Goal: Obtain resource: Obtain resource

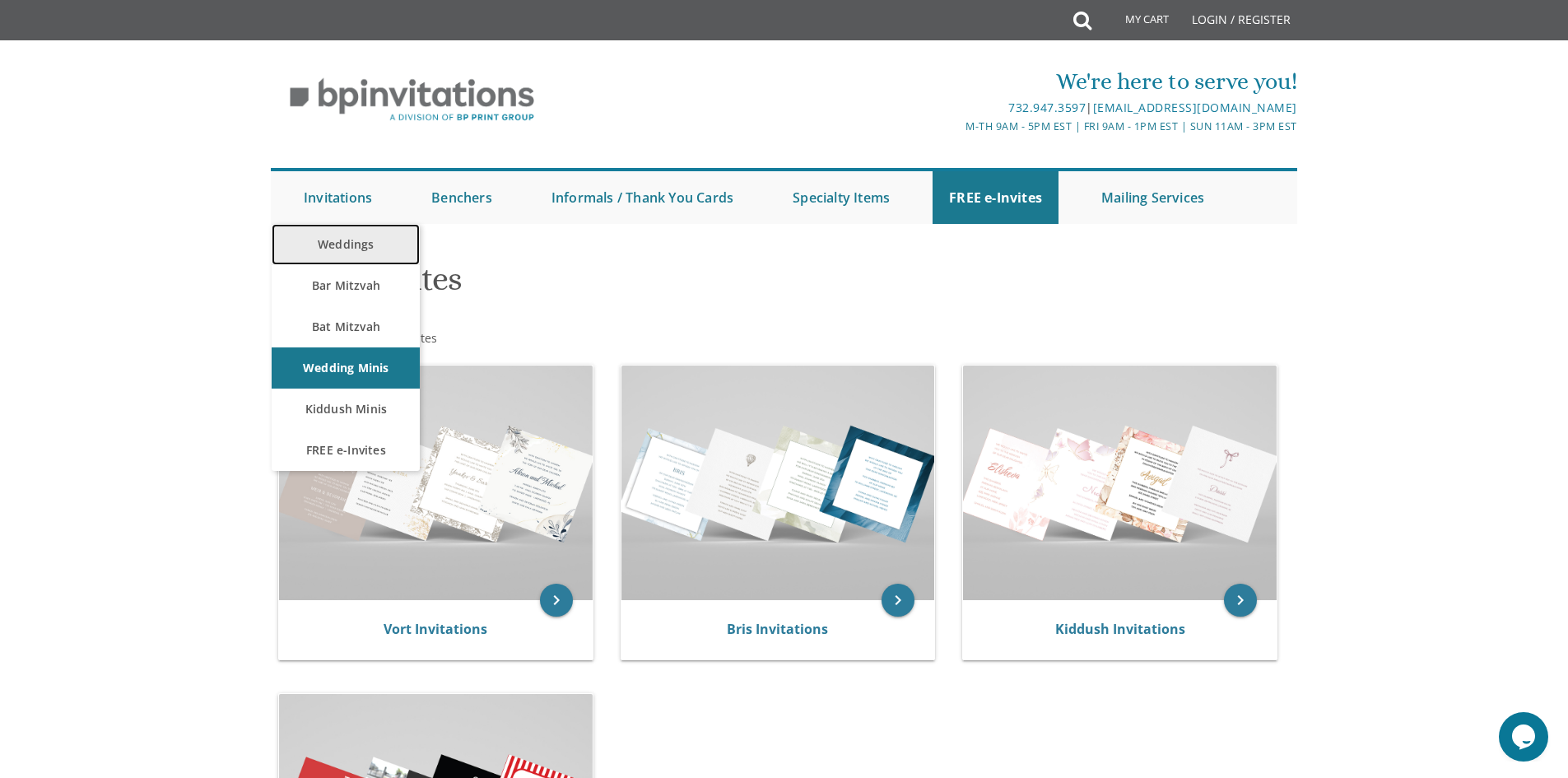
click at [348, 250] on link "Weddings" at bounding box center [346, 244] width 149 height 41
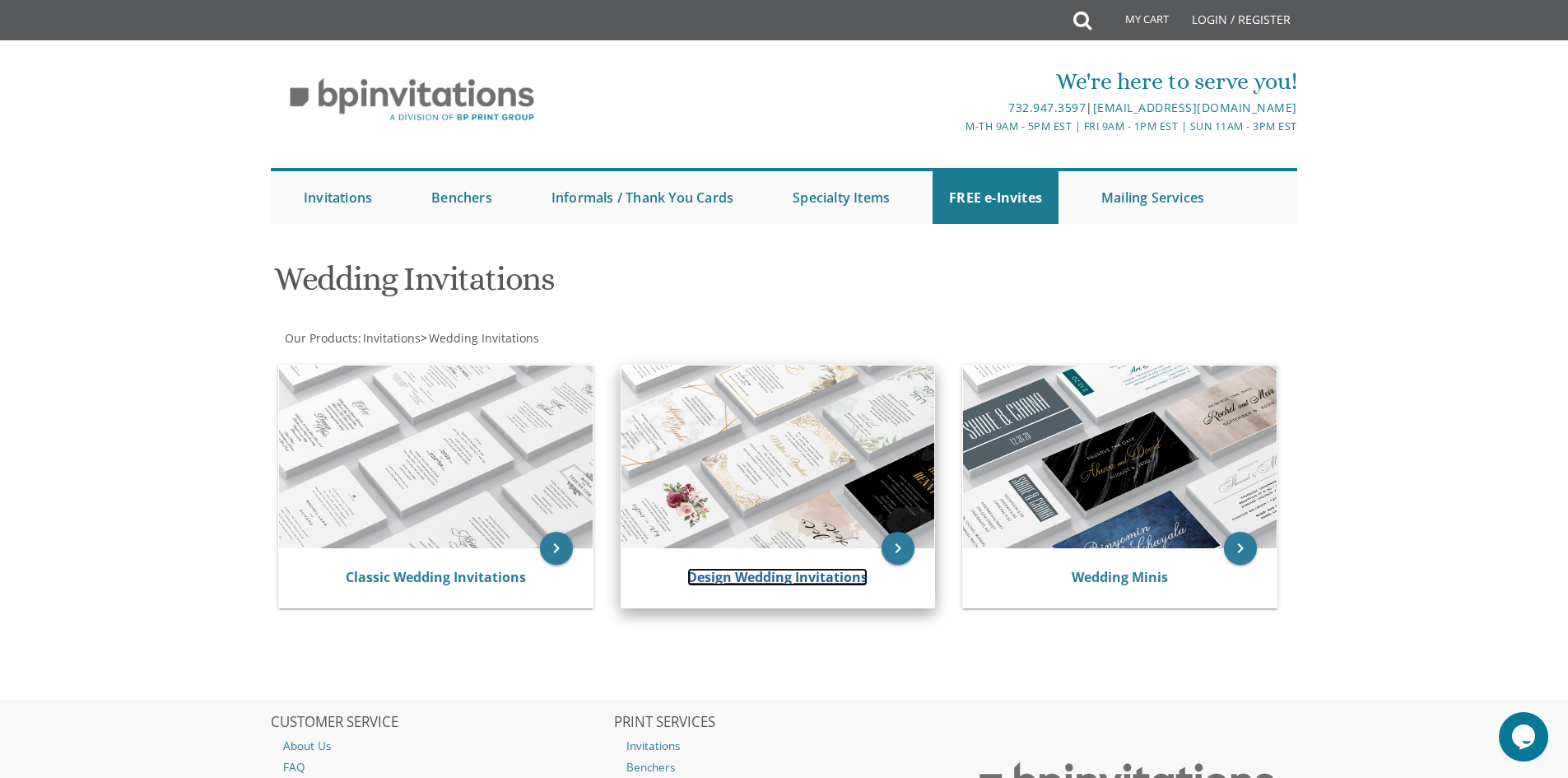
click at [748, 576] on link "Design Wedding Invitations" at bounding box center [777, 577] width 181 height 18
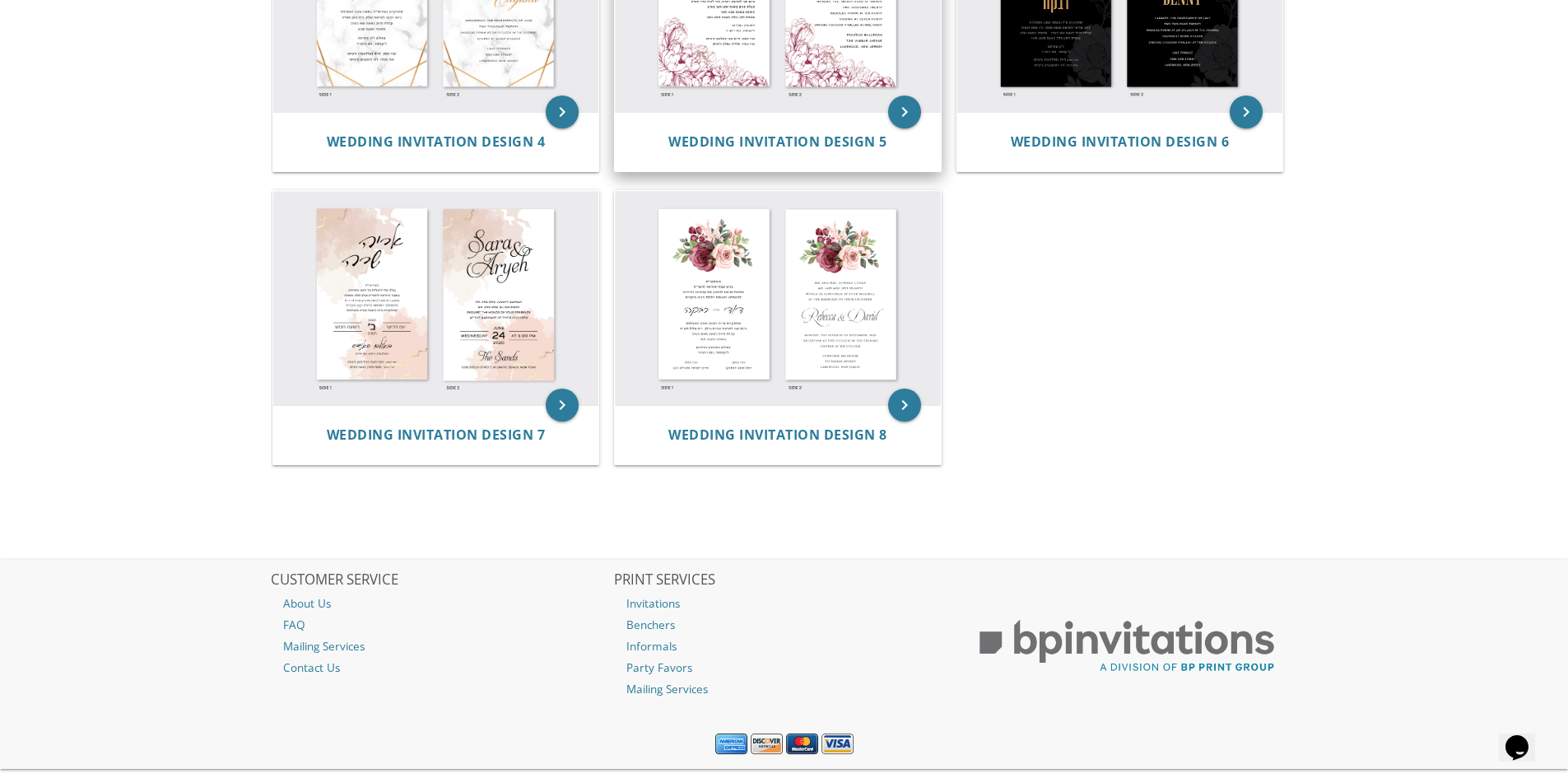
scroll to position [790, 0]
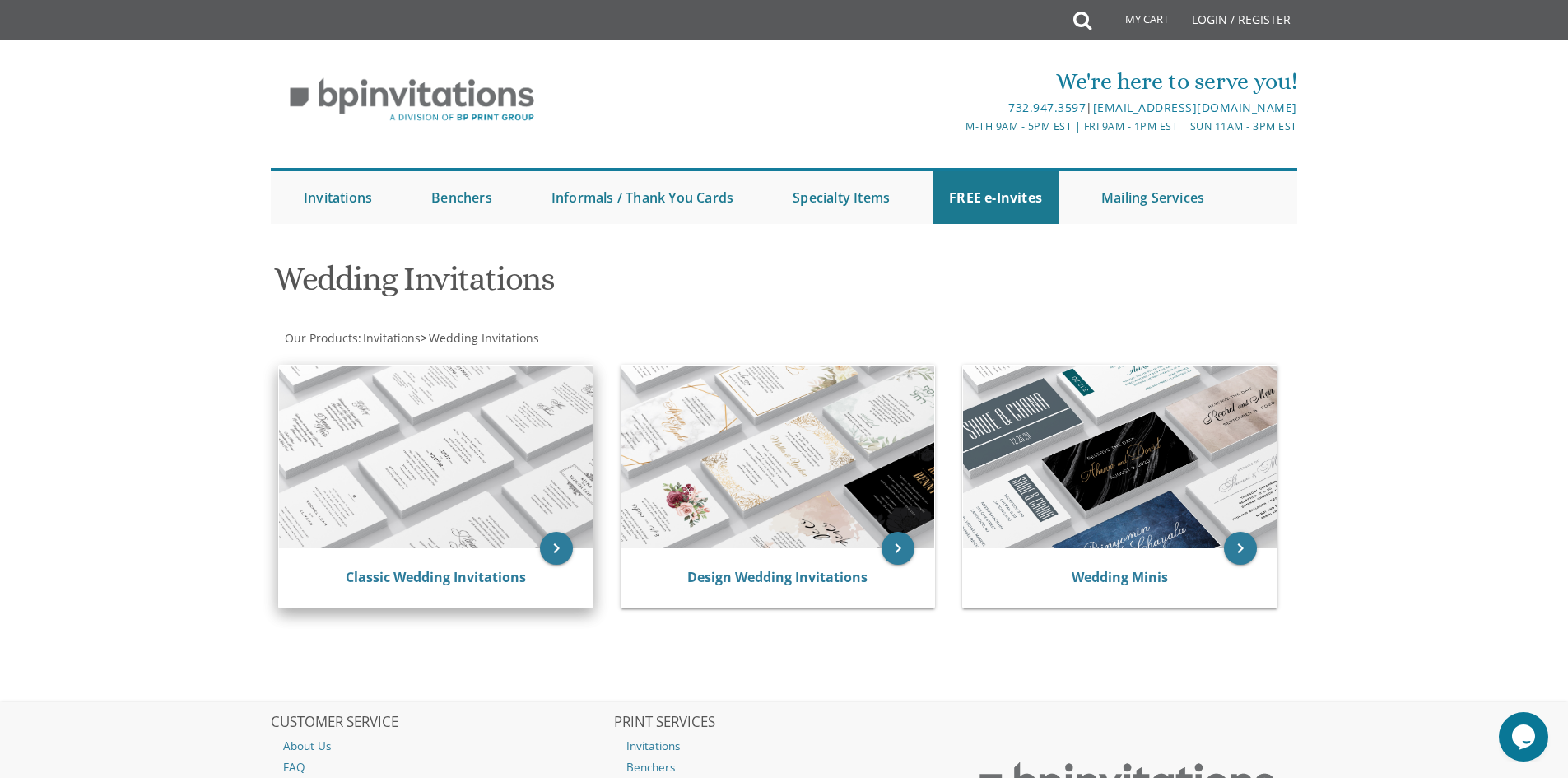
click at [446, 506] on img at bounding box center [436, 456] width 314 height 183
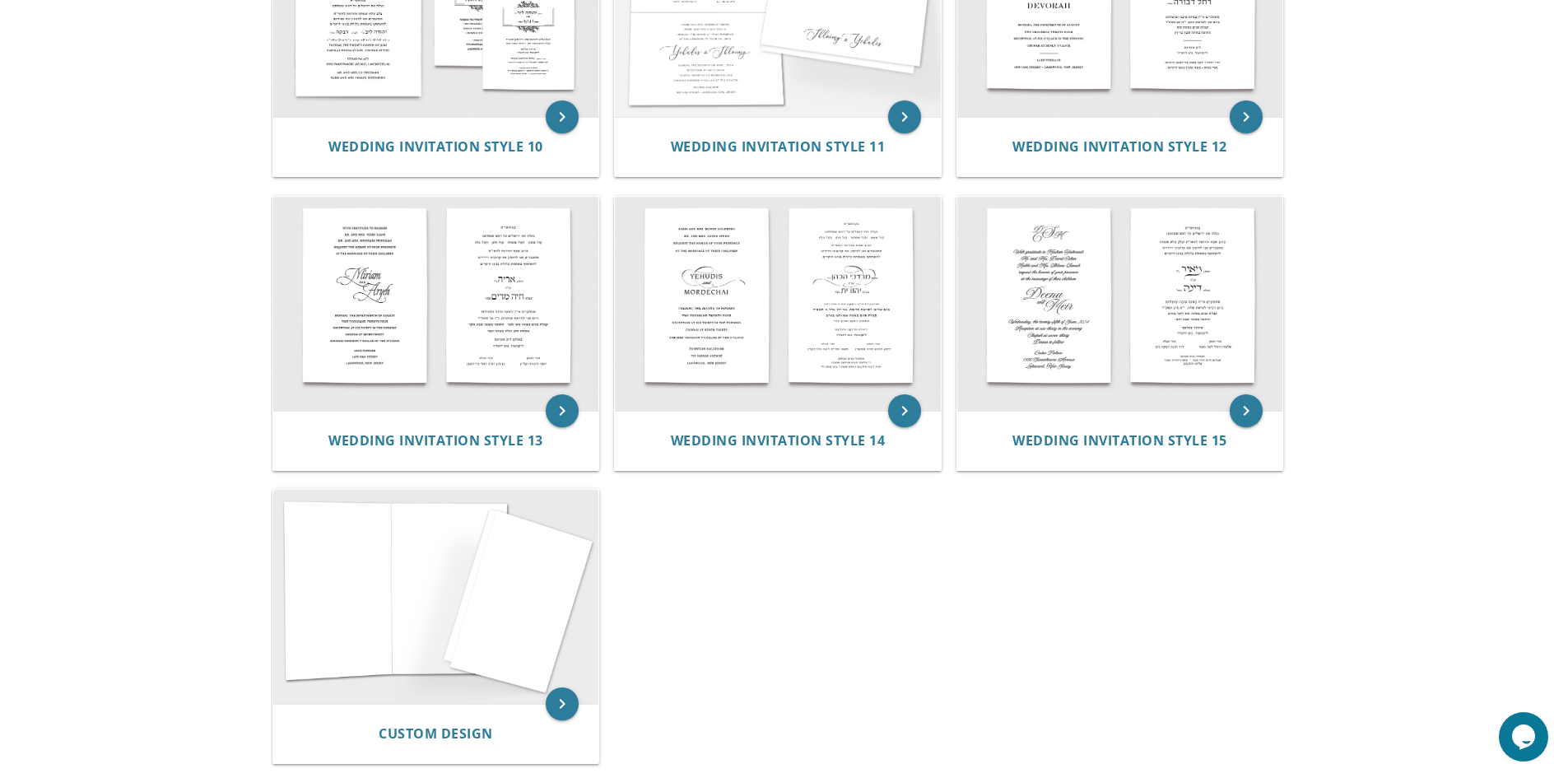
scroll to position [1400, 0]
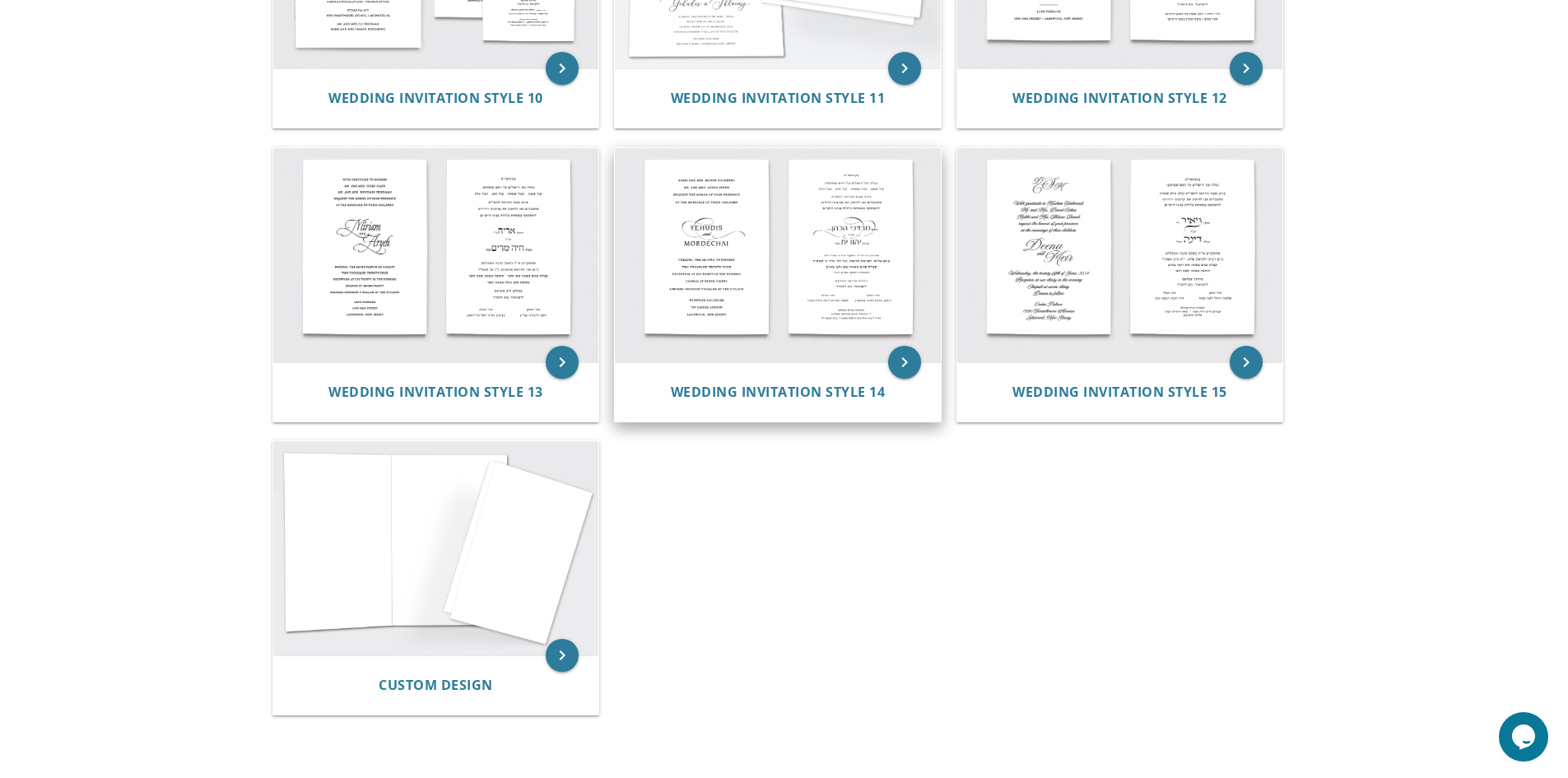
click at [788, 259] on img at bounding box center [777, 255] width 326 height 214
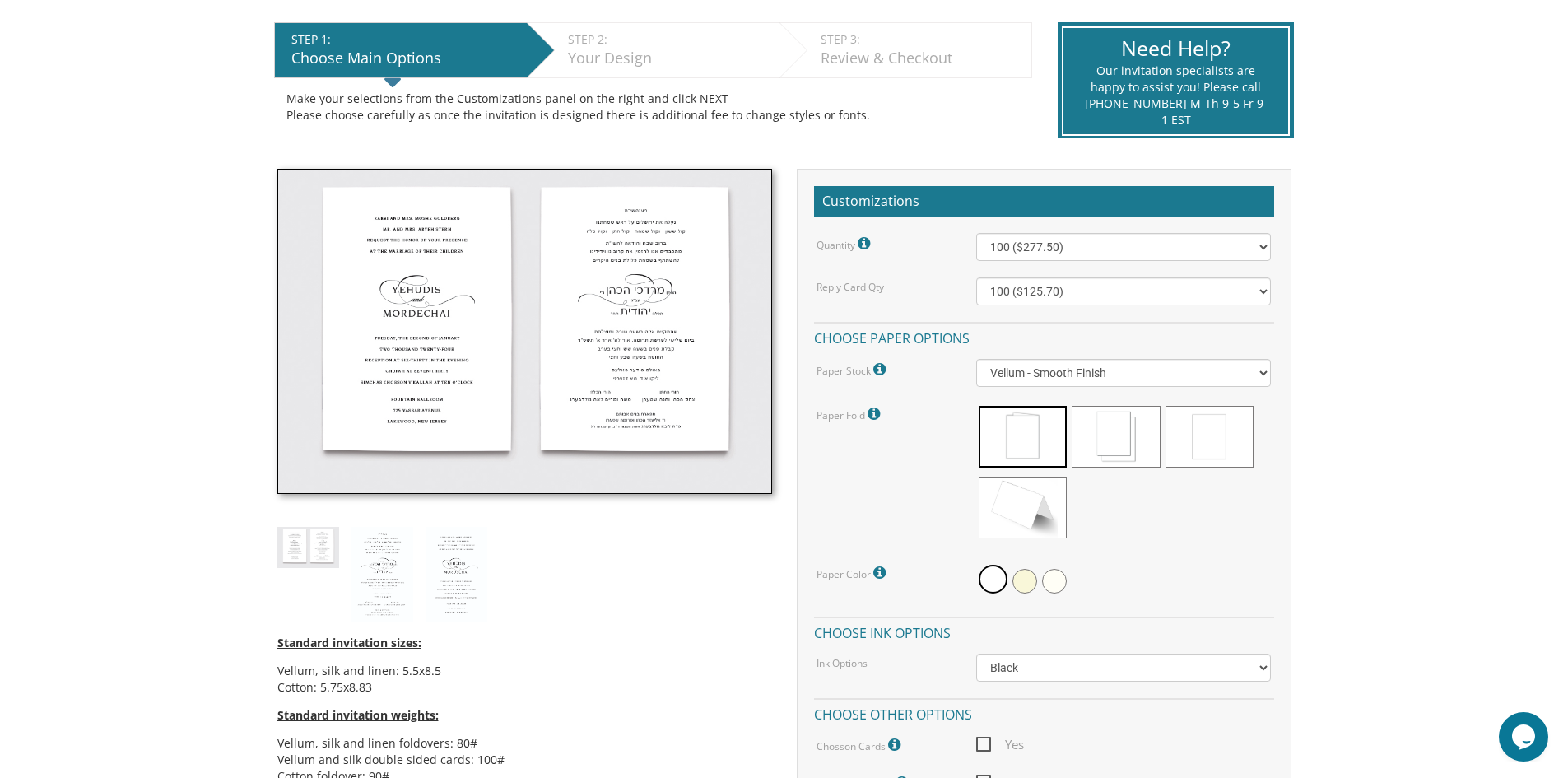
scroll to position [329, 0]
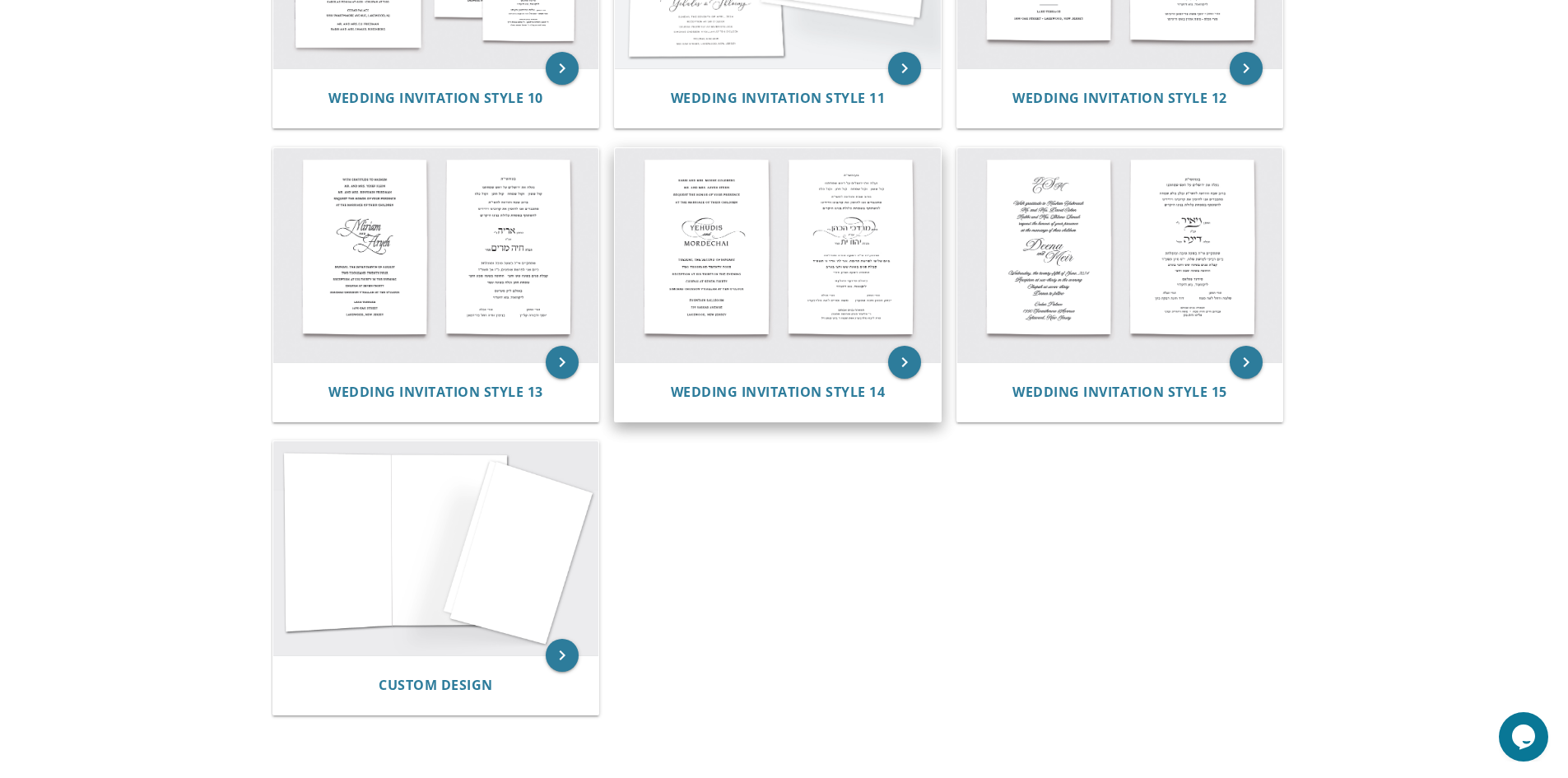
scroll to position [823, 0]
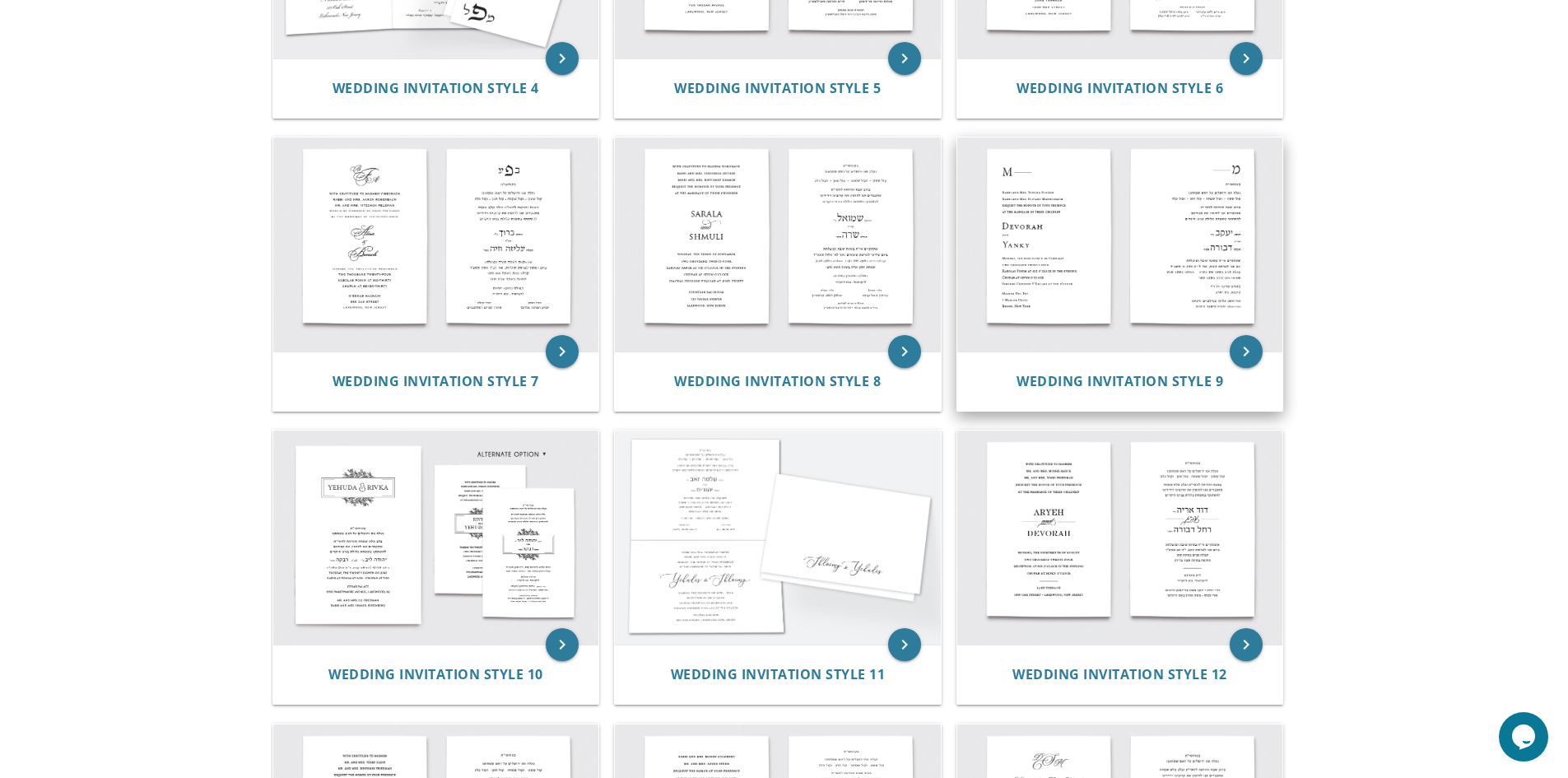
click at [1100, 235] on img at bounding box center [1120, 244] width 326 height 214
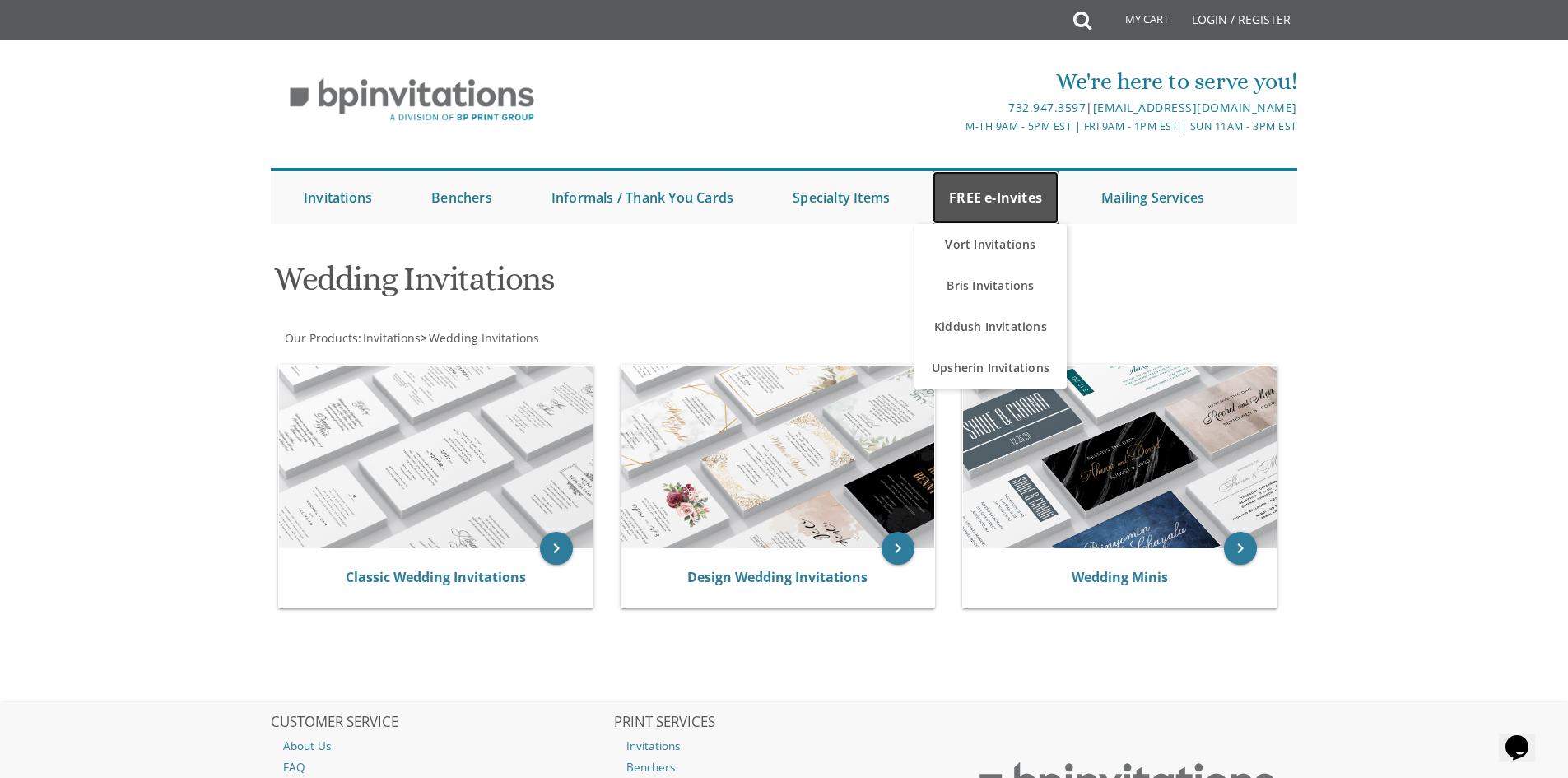
click at [1017, 191] on link "FREE e-Invites" at bounding box center [995, 197] width 126 height 52
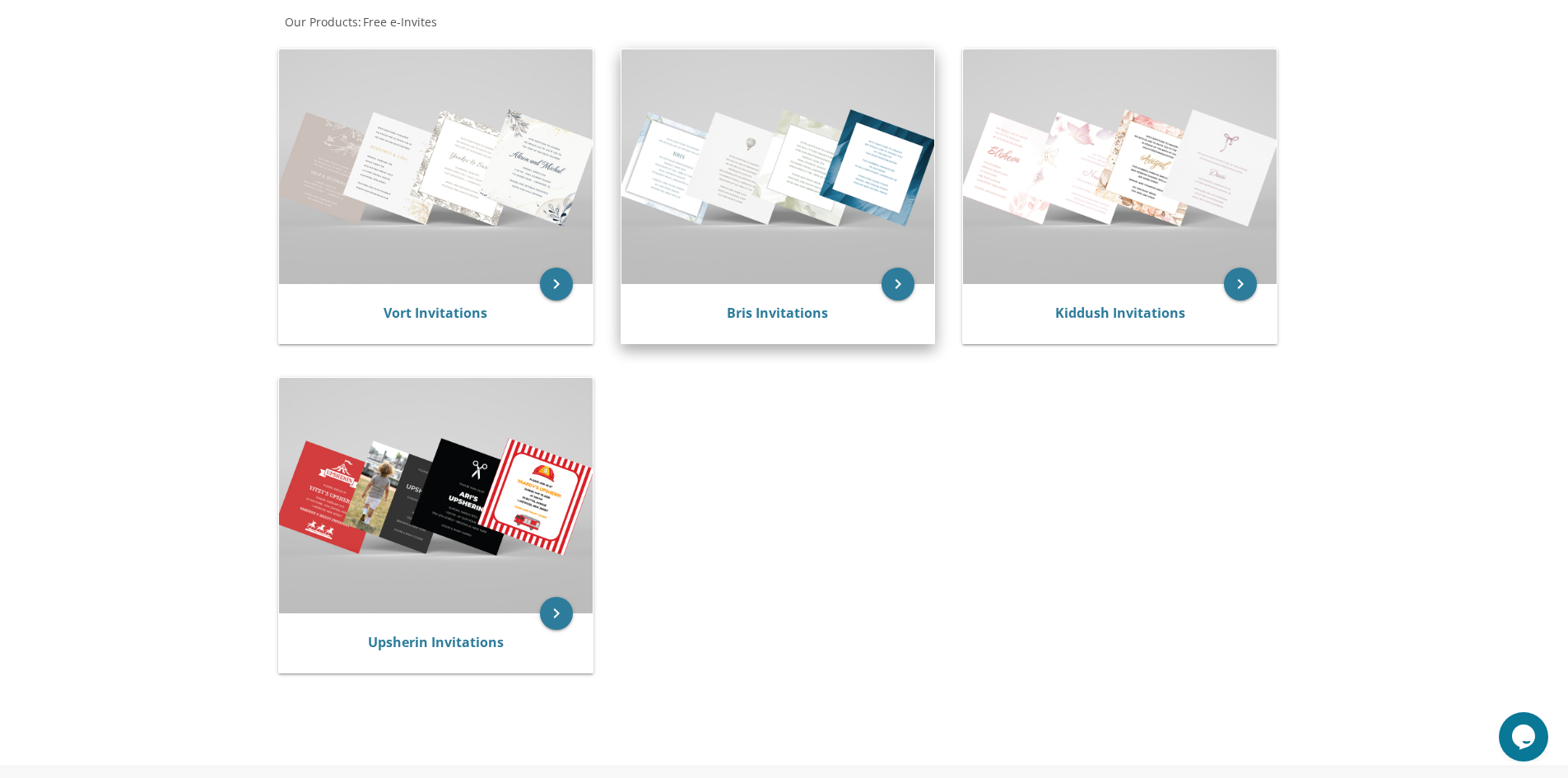
scroll to position [329, 0]
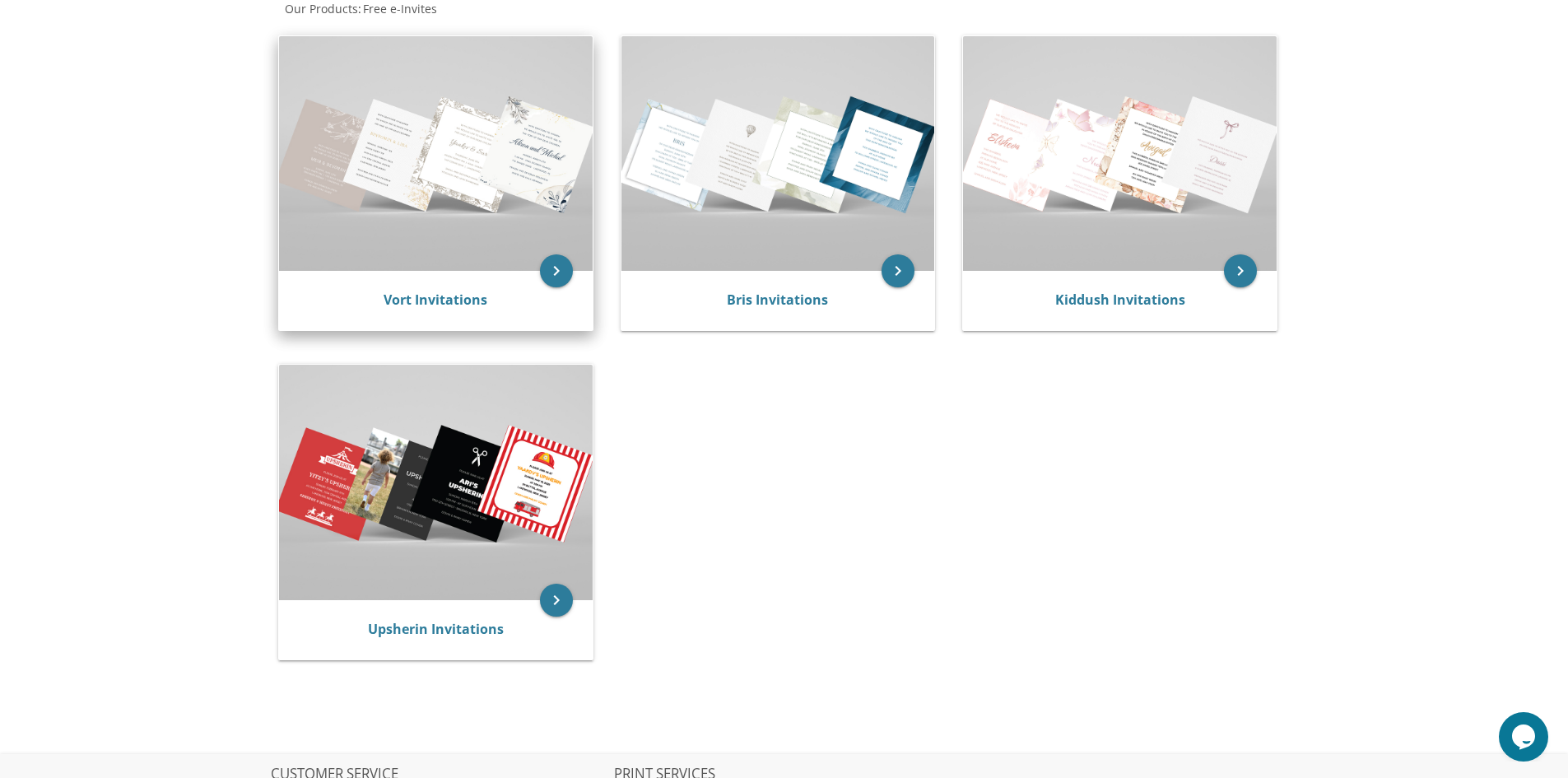
click at [462, 232] on img at bounding box center [436, 153] width 314 height 235
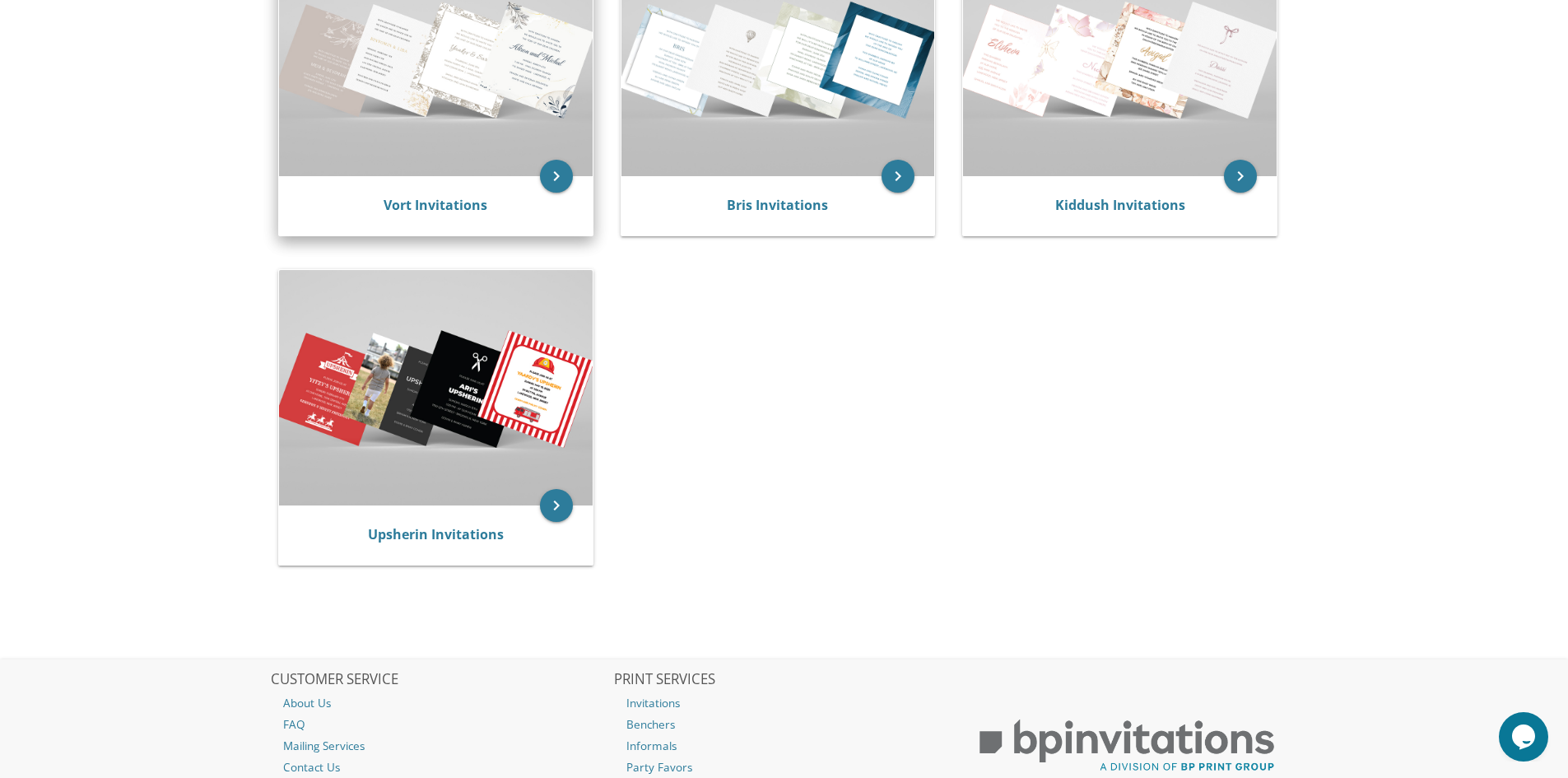
scroll to position [494, 0]
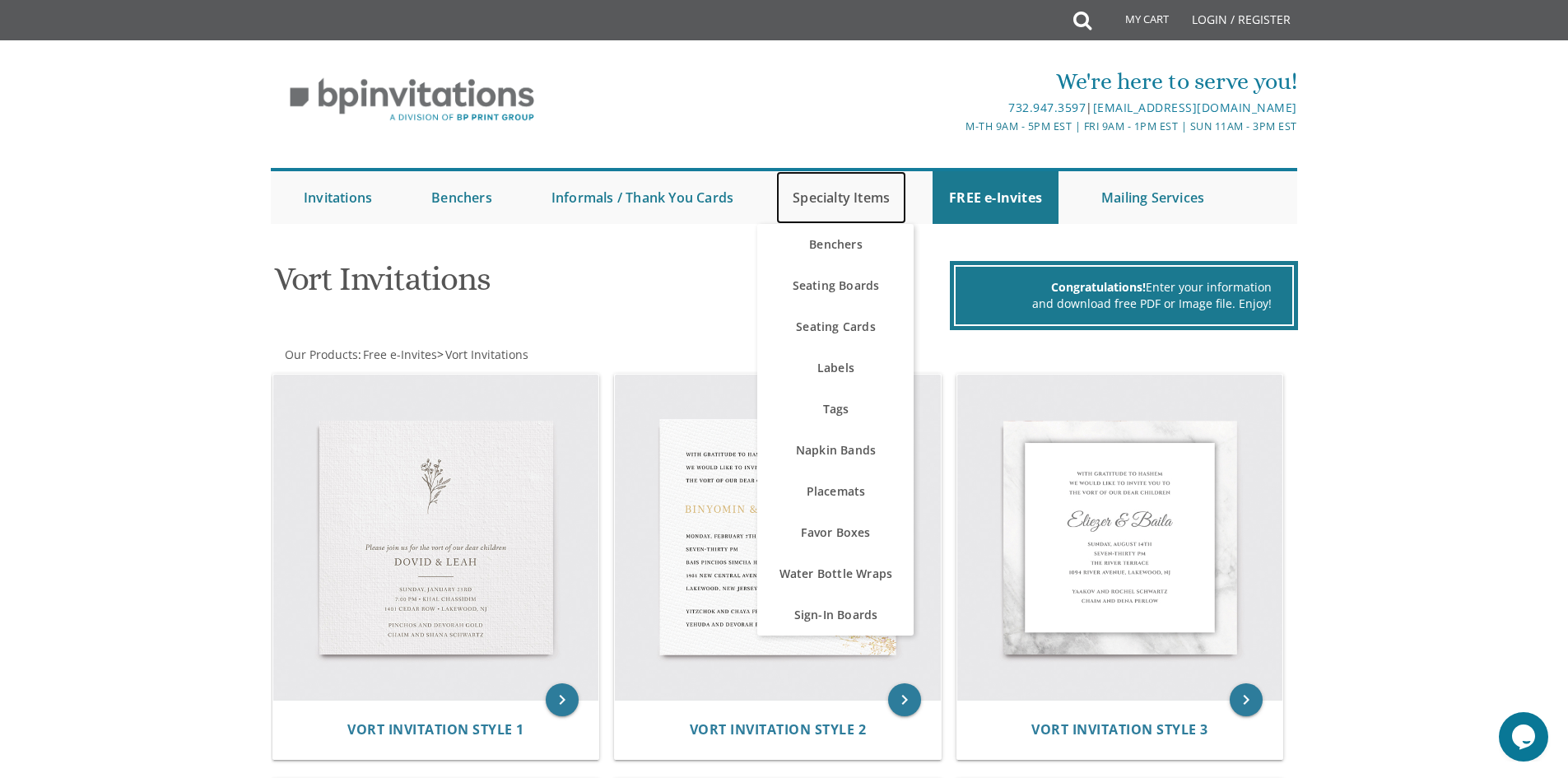
click at [847, 188] on link "Specialty Items" at bounding box center [841, 197] width 130 height 52
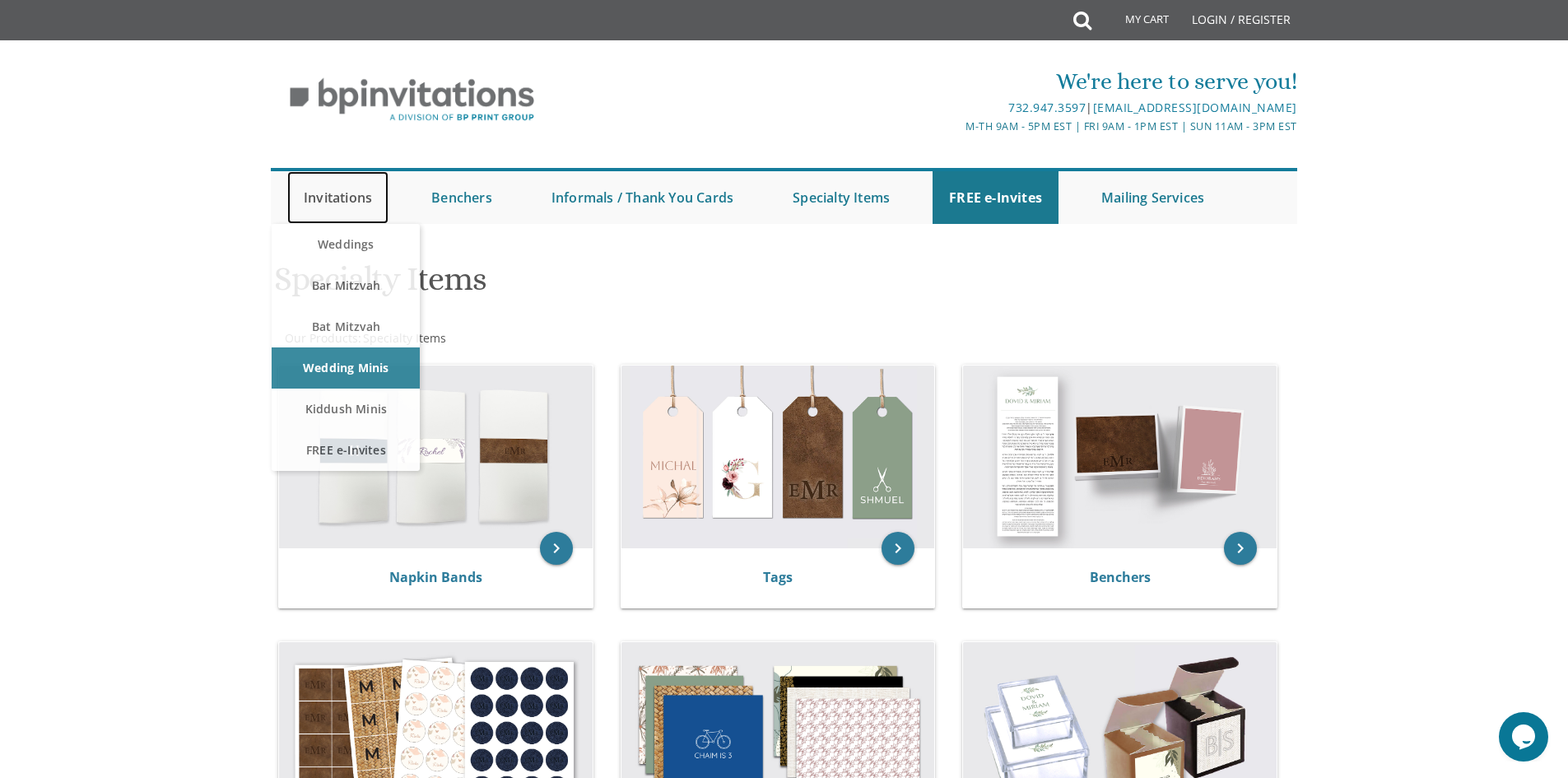
click at [339, 196] on link "Invitations" at bounding box center [338, 197] width 101 height 52
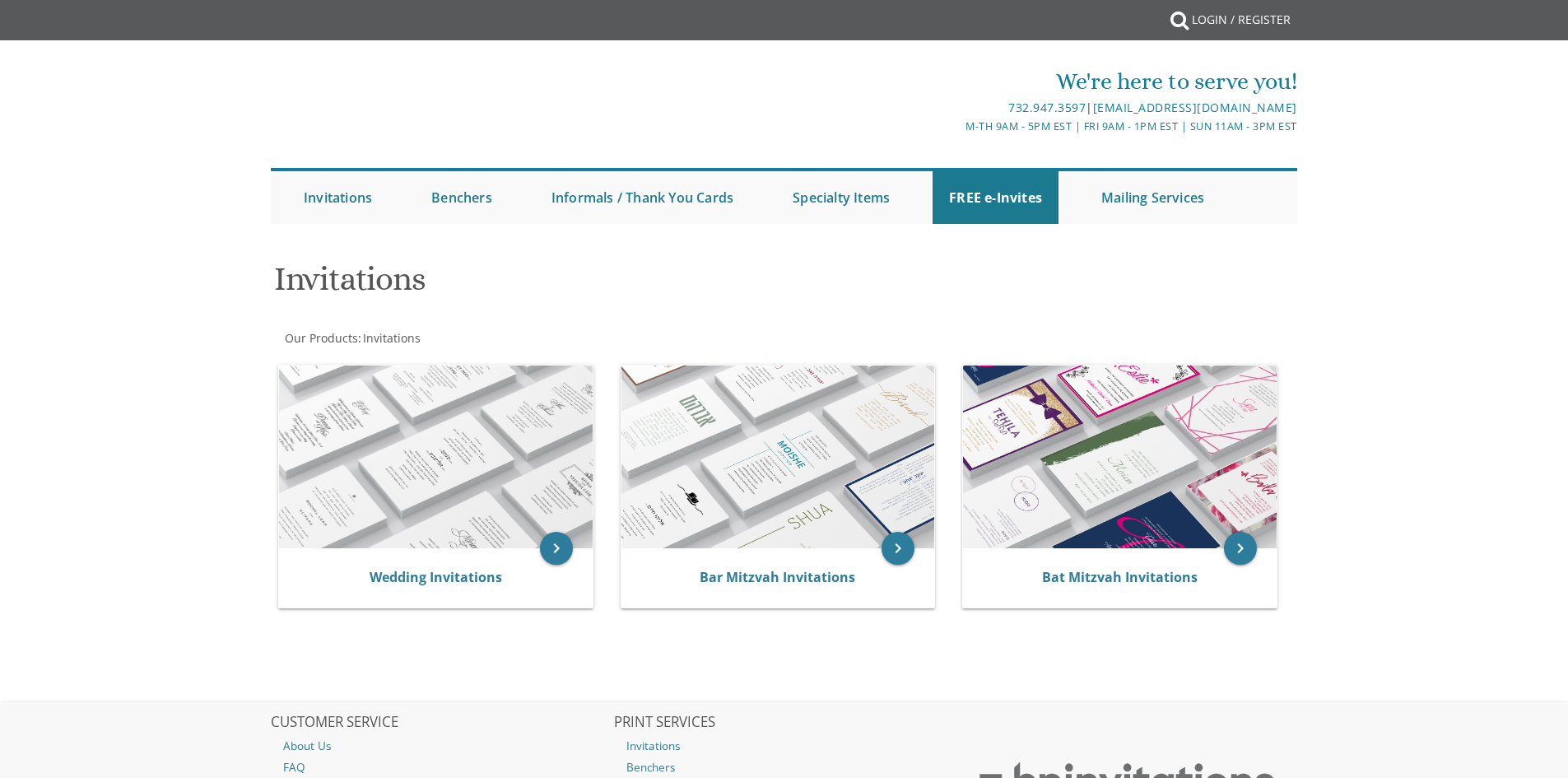
click at [338, 244] on div at bounding box center [784, 240] width 1054 height 17
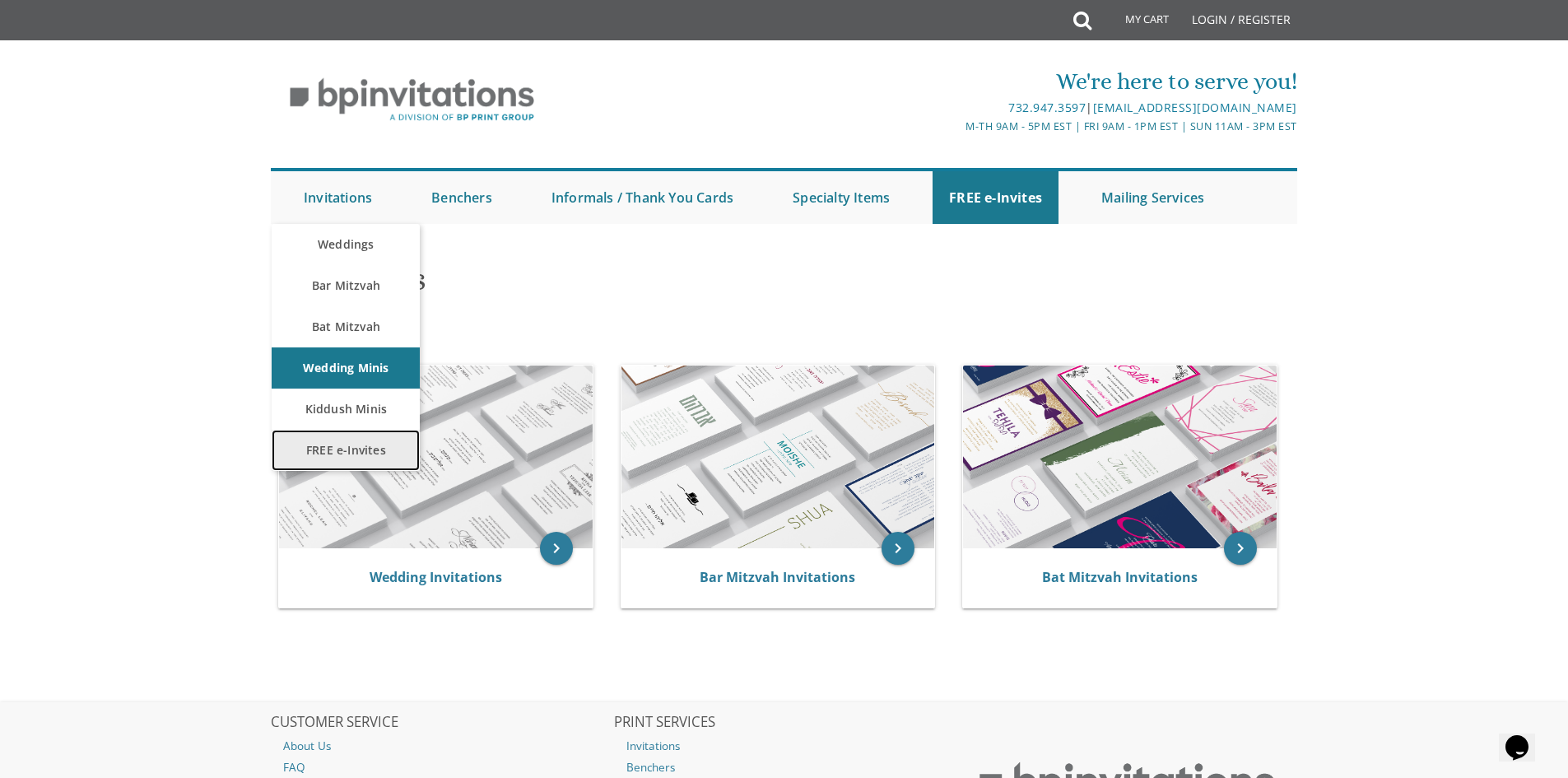
click at [342, 438] on link "FREE e-Invites" at bounding box center [346, 450] width 149 height 41
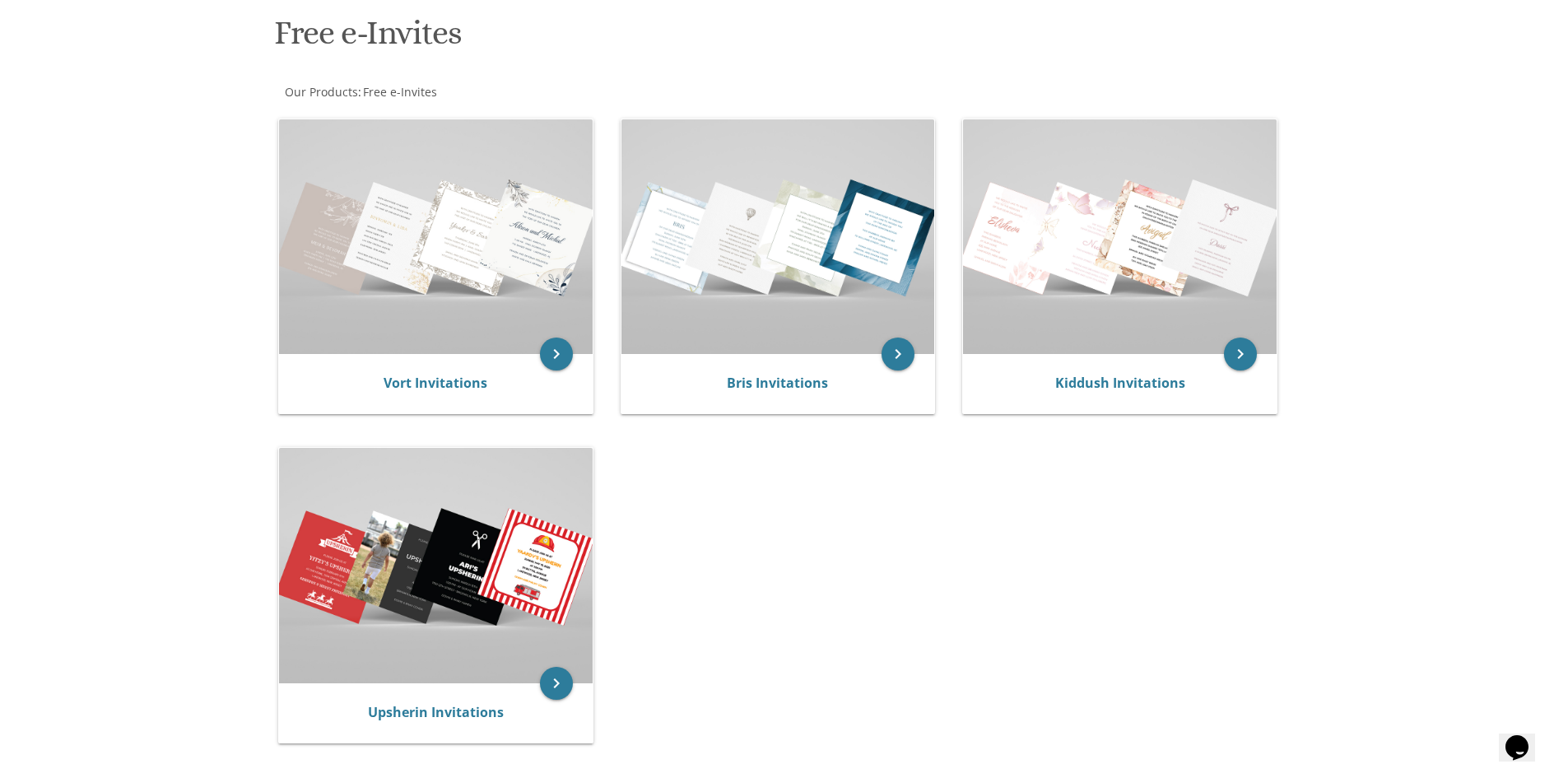
scroll to position [247, 0]
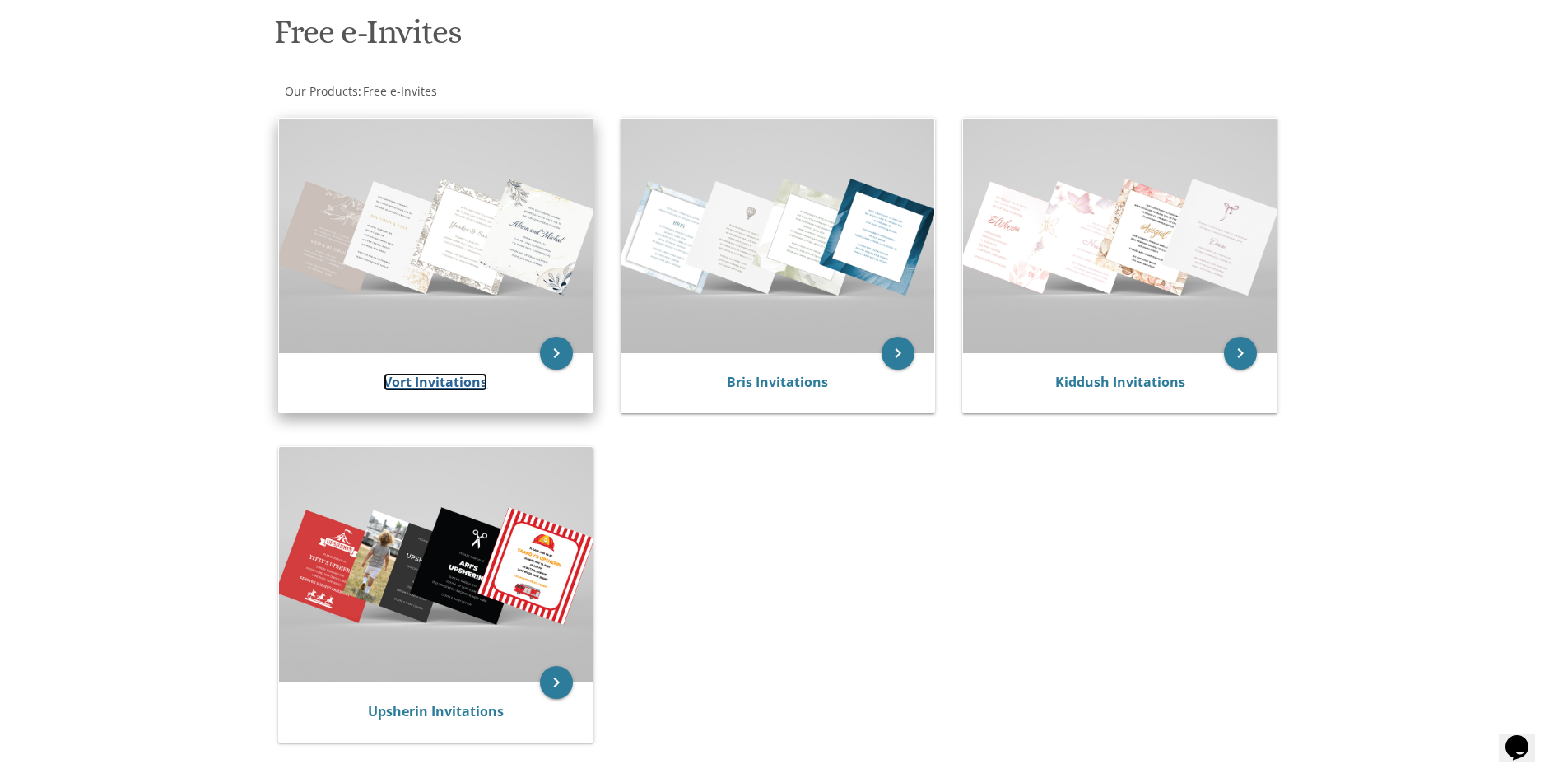
click at [427, 381] on link "Vort Invitations" at bounding box center [435, 383] width 104 height 18
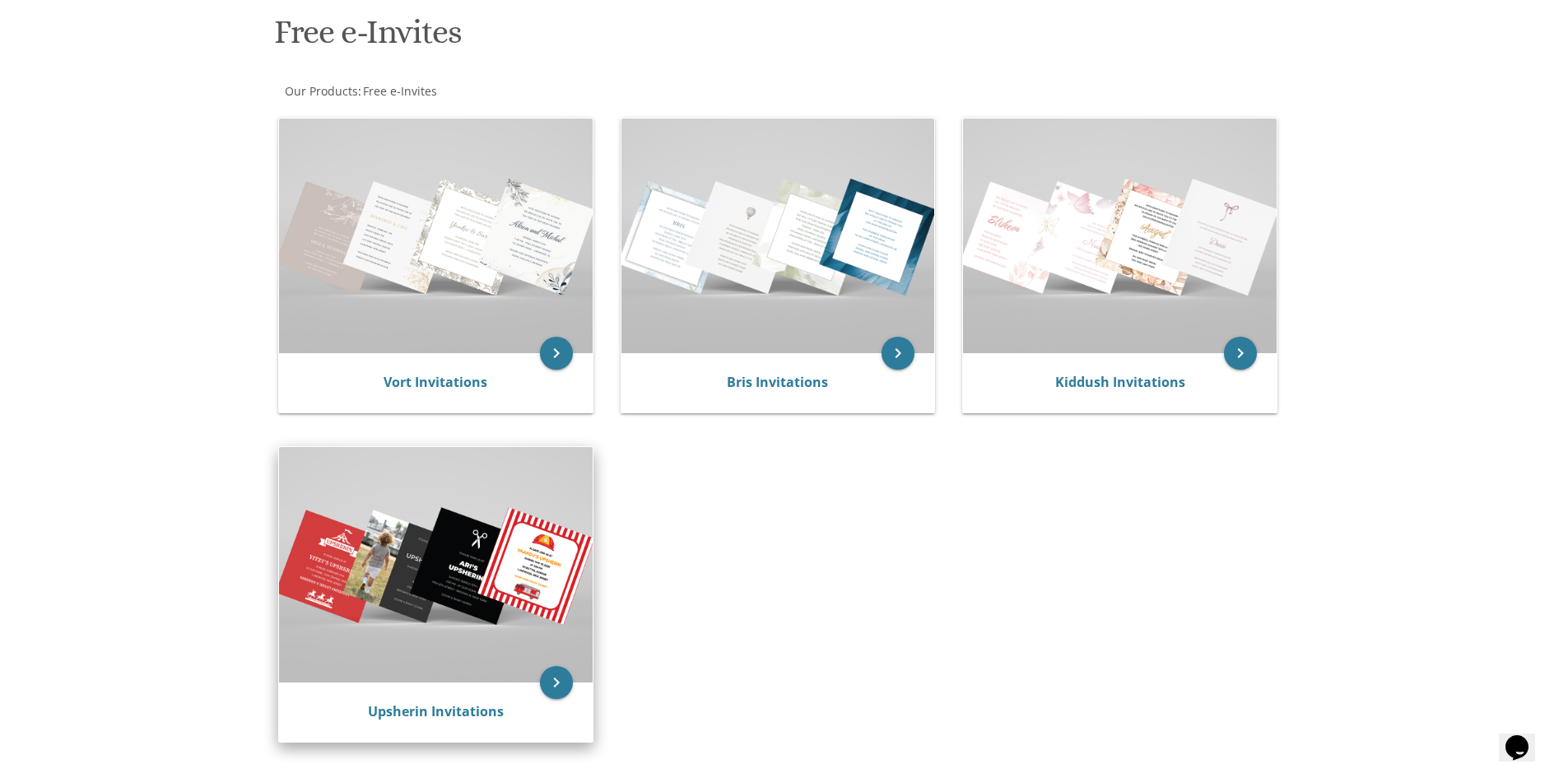
click at [489, 490] on img at bounding box center [436, 564] width 314 height 235
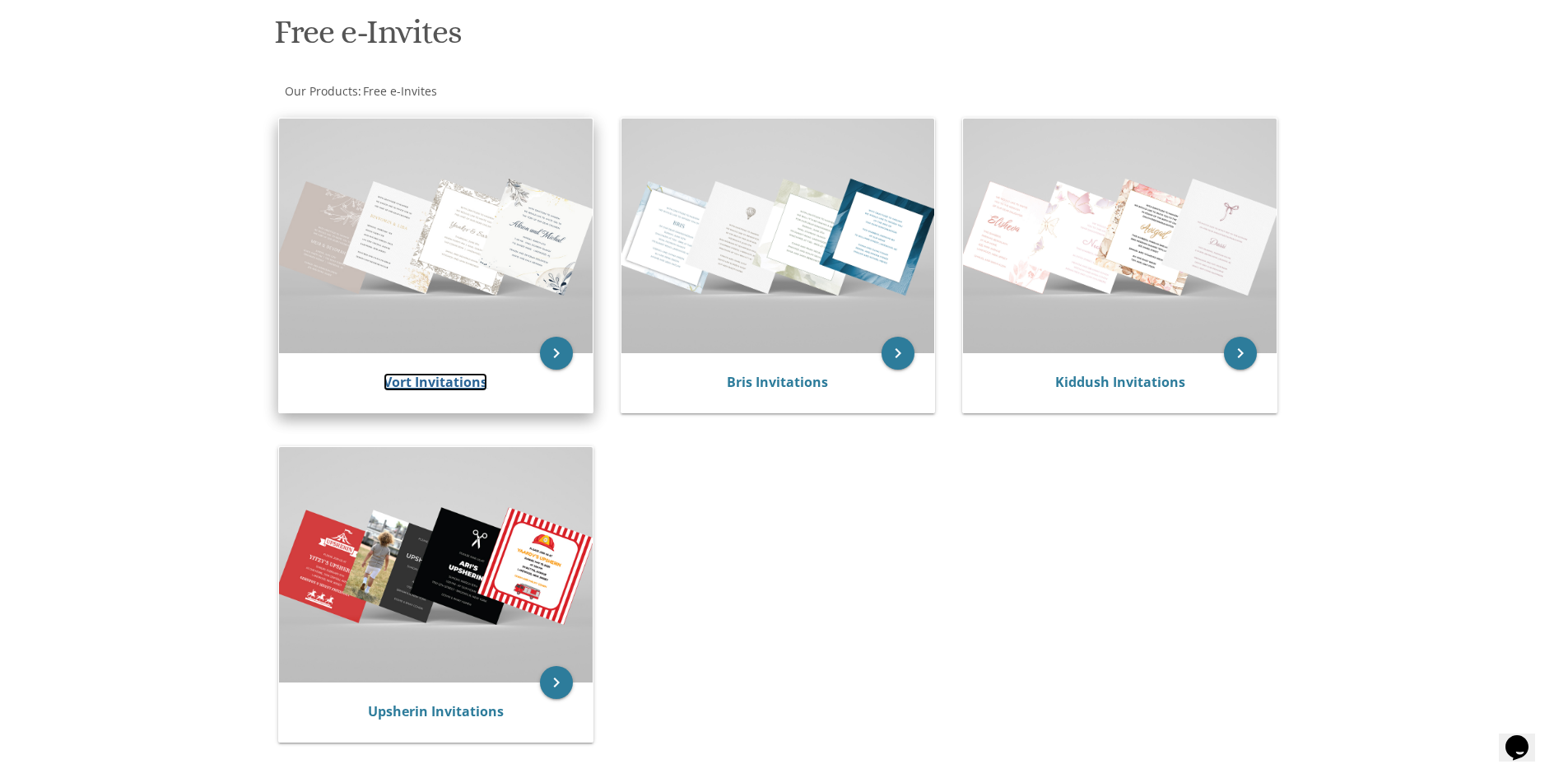
click at [428, 378] on link "Vort Invitations" at bounding box center [435, 383] width 104 height 18
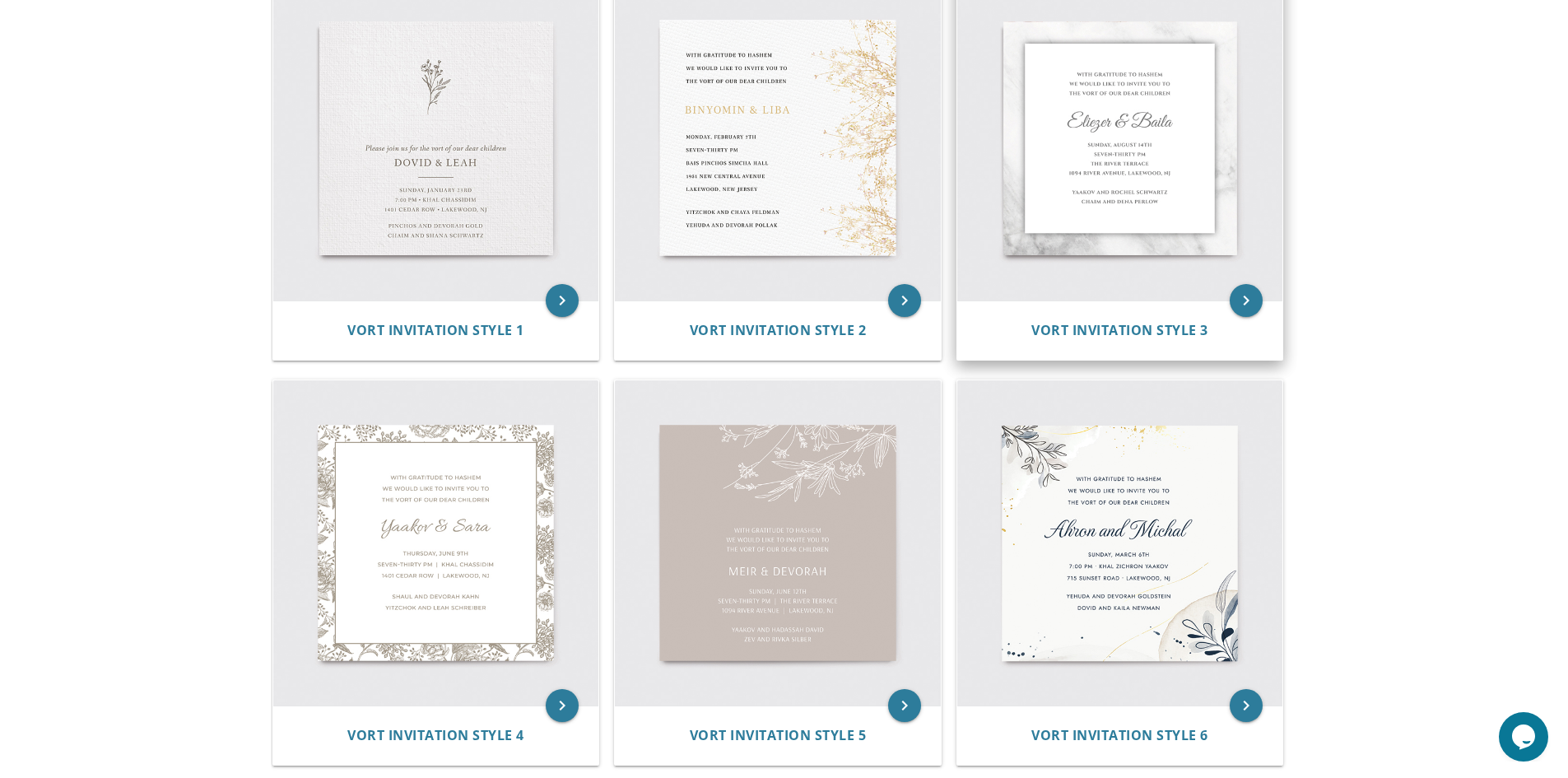
scroll to position [83, 0]
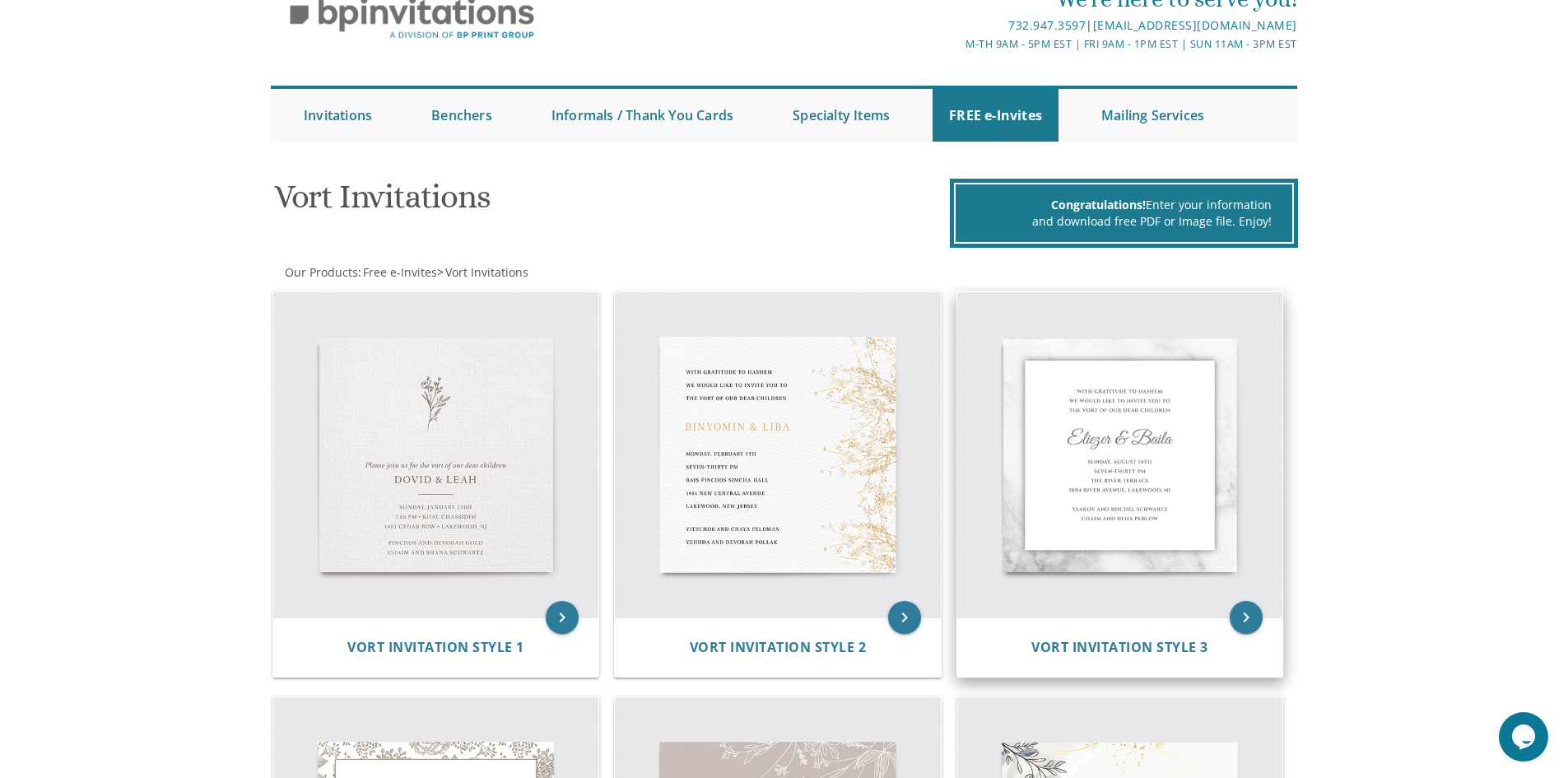
click at [1234, 417] on img at bounding box center [1120, 455] width 326 height 326
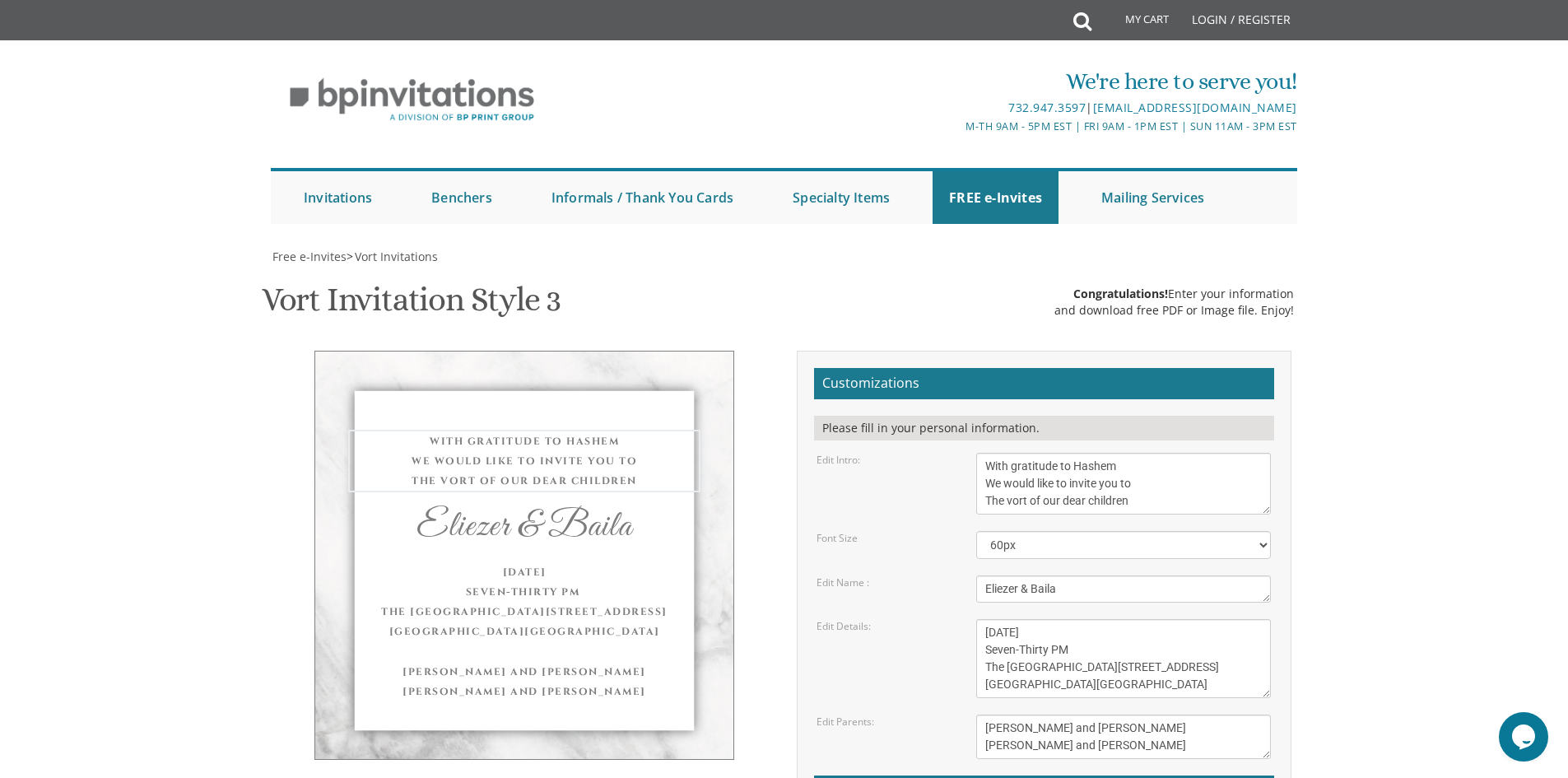
click at [1152, 481] on textarea "With gratitude to Hashem We would like to invite you to The vort of our dear ch…" at bounding box center [1123, 483] width 295 height 61
click at [1005, 503] on textarea "With gratitude to Hashem We would like to invite you to The vort of our dear ch…" at bounding box center [1123, 483] width 295 height 61
drag, startPoint x: 1065, startPoint y: 509, endPoint x: 1089, endPoint y: 506, distance: 24.2
click at [1089, 506] on textarea "With gratitude to Hashem We would like to invite you to The vort of our dear ch…" at bounding box center [1123, 483] width 295 height 61
type textarea "With gratitude to Hashem We would be honored by your presence At the marriage o…"
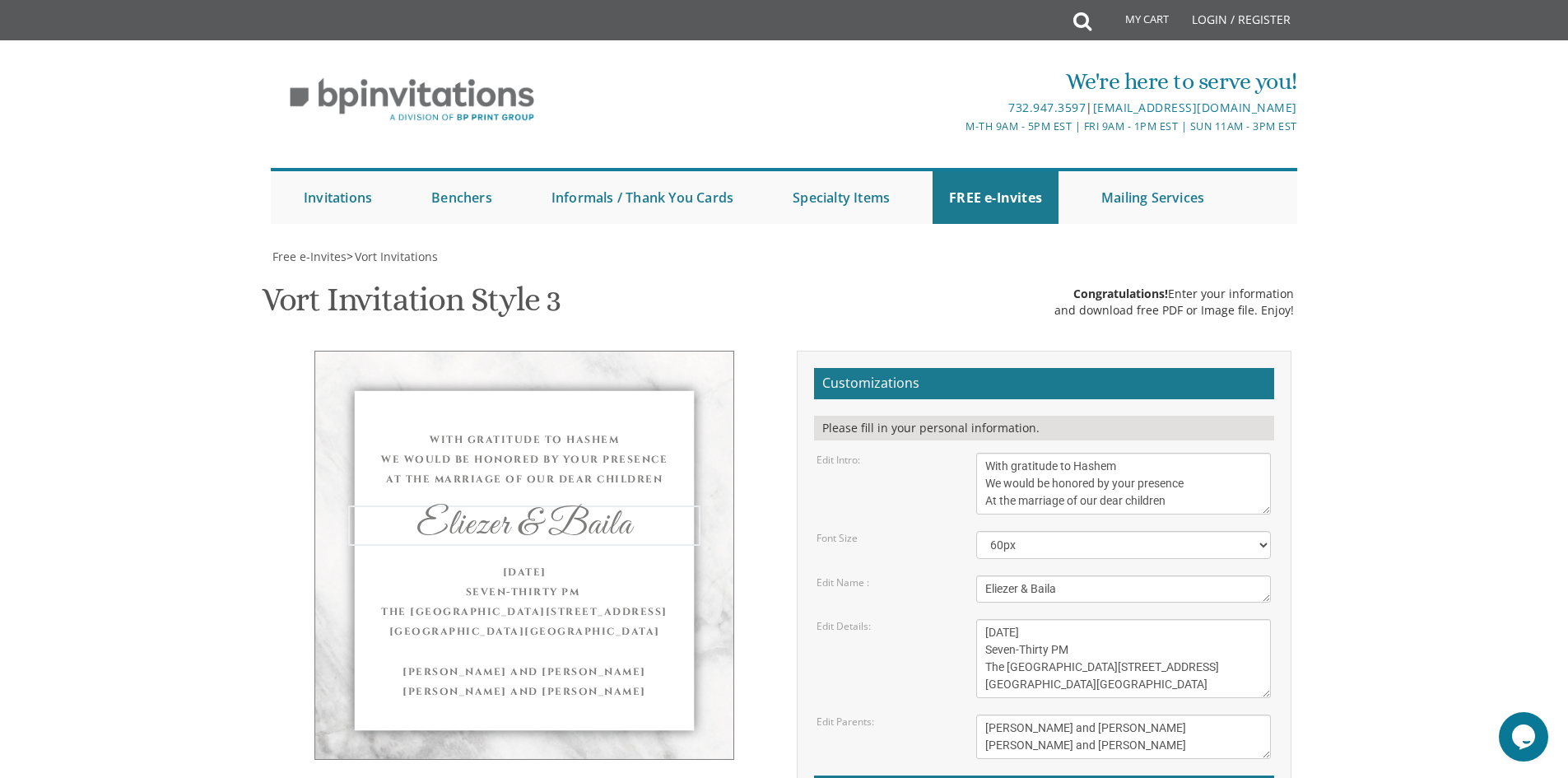
click at [1070, 595] on textarea "Eliezer & Baila" at bounding box center [1123, 589] width 295 height 28
type textarea "E"
type textarea "[PERSON_NAME] & [PERSON_NAME]"
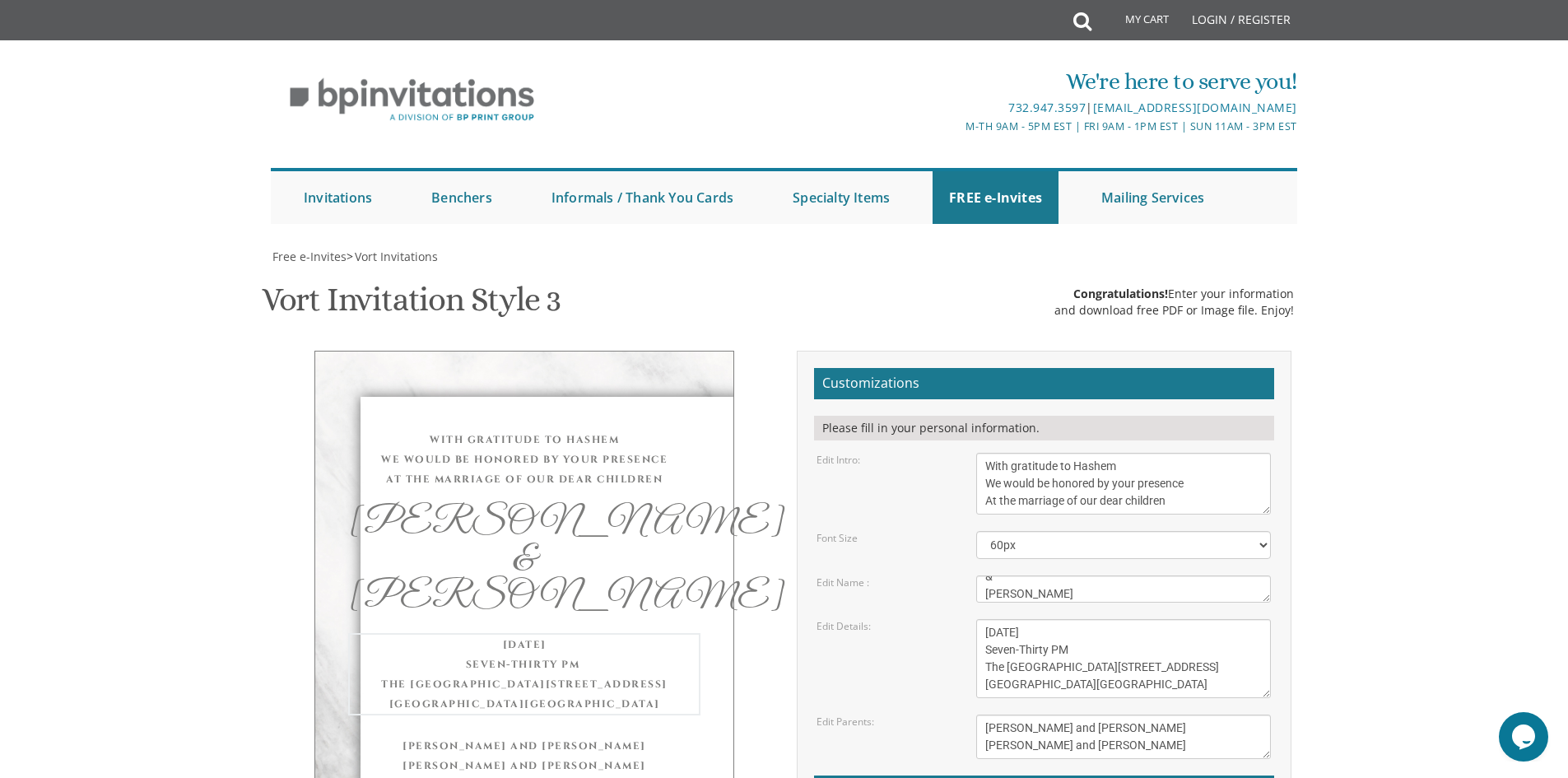
click at [1103, 646] on textarea "[DATE] Seven-Thirty PM The [GEOGRAPHIC_DATA][STREET_ADDRESS][GEOGRAPHIC_DATA][G…" at bounding box center [1123, 659] width 295 height 79
click at [1103, 637] on textarea "[DATE] Seven-Thirty PM The [GEOGRAPHIC_DATA][STREET_ADDRESS][GEOGRAPHIC_DATA][G…" at bounding box center [1123, 659] width 295 height 79
drag, startPoint x: 1071, startPoint y: 671, endPoint x: 1010, endPoint y: 670, distance: 61.0
click at [1010, 670] on textarea "[DATE] Seven-Thirty PM The [GEOGRAPHIC_DATA][STREET_ADDRESS][GEOGRAPHIC_DATA][G…" at bounding box center [1123, 659] width 295 height 79
drag, startPoint x: 1172, startPoint y: 691, endPoint x: 974, endPoint y: 706, distance: 198.6
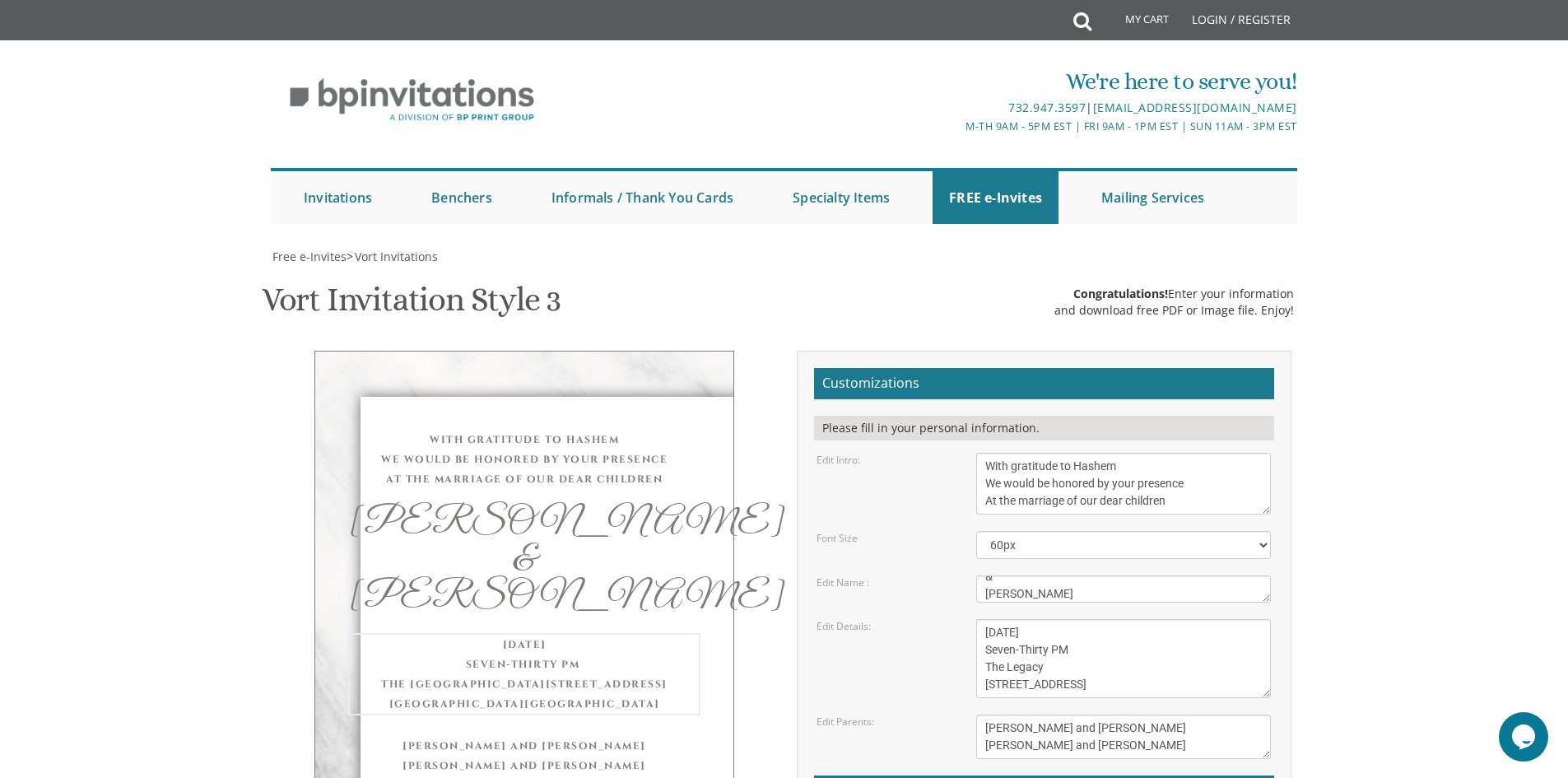
click at [974, 706] on form "Customizations Please fill in your personal information. Edit Intro: With grati…" at bounding box center [1045, 636] width 461 height 537
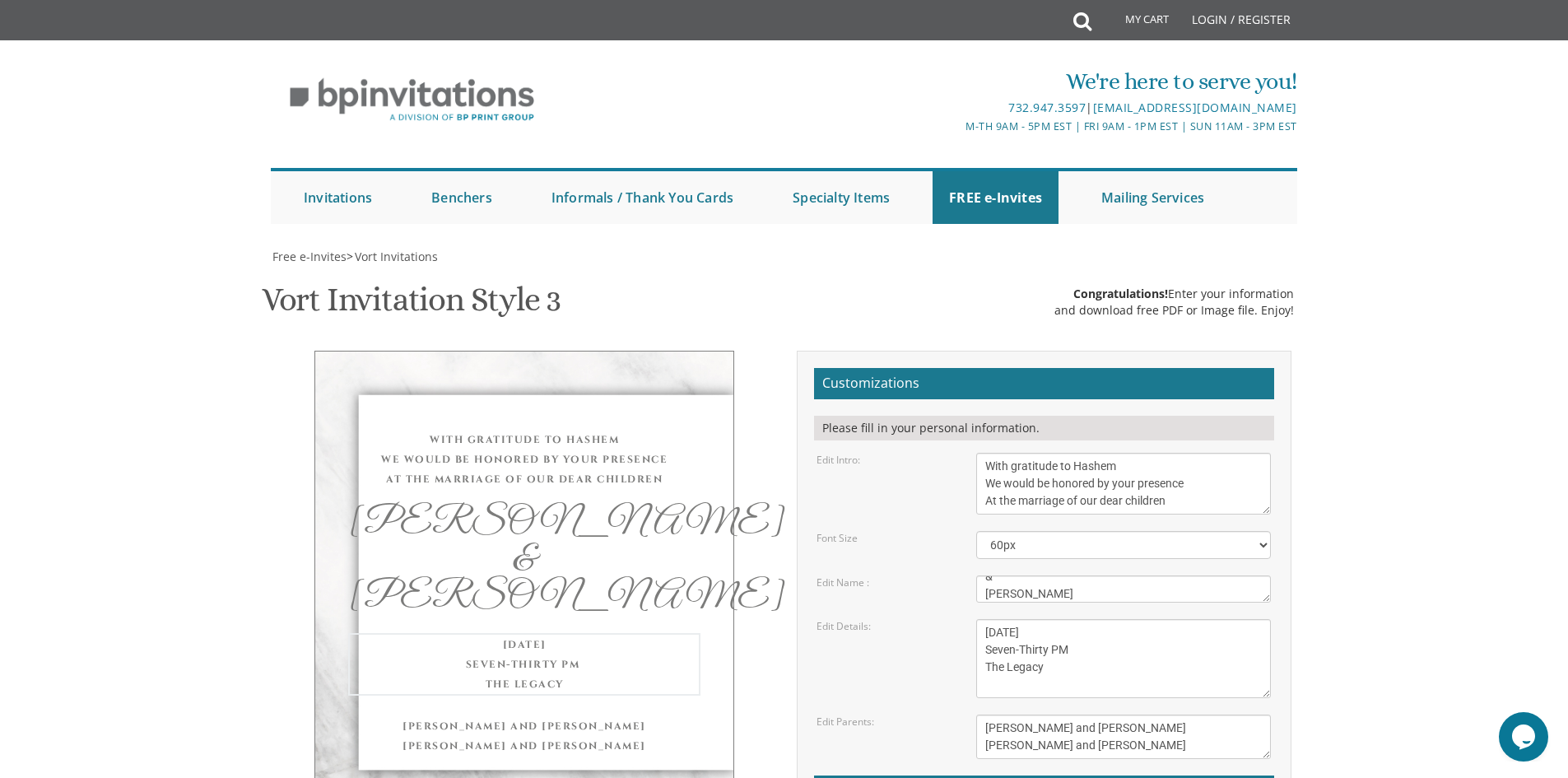
click at [1051, 678] on textarea "[DATE] Seven-Thirty PM The [GEOGRAPHIC_DATA][STREET_ADDRESS][GEOGRAPHIC_DATA][G…" at bounding box center [1123, 659] width 295 height 79
click at [1040, 676] on textarea "[DATE] Seven-Thirty PM The [GEOGRAPHIC_DATA][STREET_ADDRESS][GEOGRAPHIC_DATA][G…" at bounding box center [1123, 659] width 295 height 79
click at [1045, 672] on textarea "[DATE] Seven-Thirty PM The [GEOGRAPHIC_DATA][STREET_ADDRESS][GEOGRAPHIC_DATA][G…" at bounding box center [1123, 659] width 295 height 79
type textarea "[DATE] Seven-Thirty PM The [GEOGRAPHIC_DATA] [GEOGRAPHIC_DATA]"
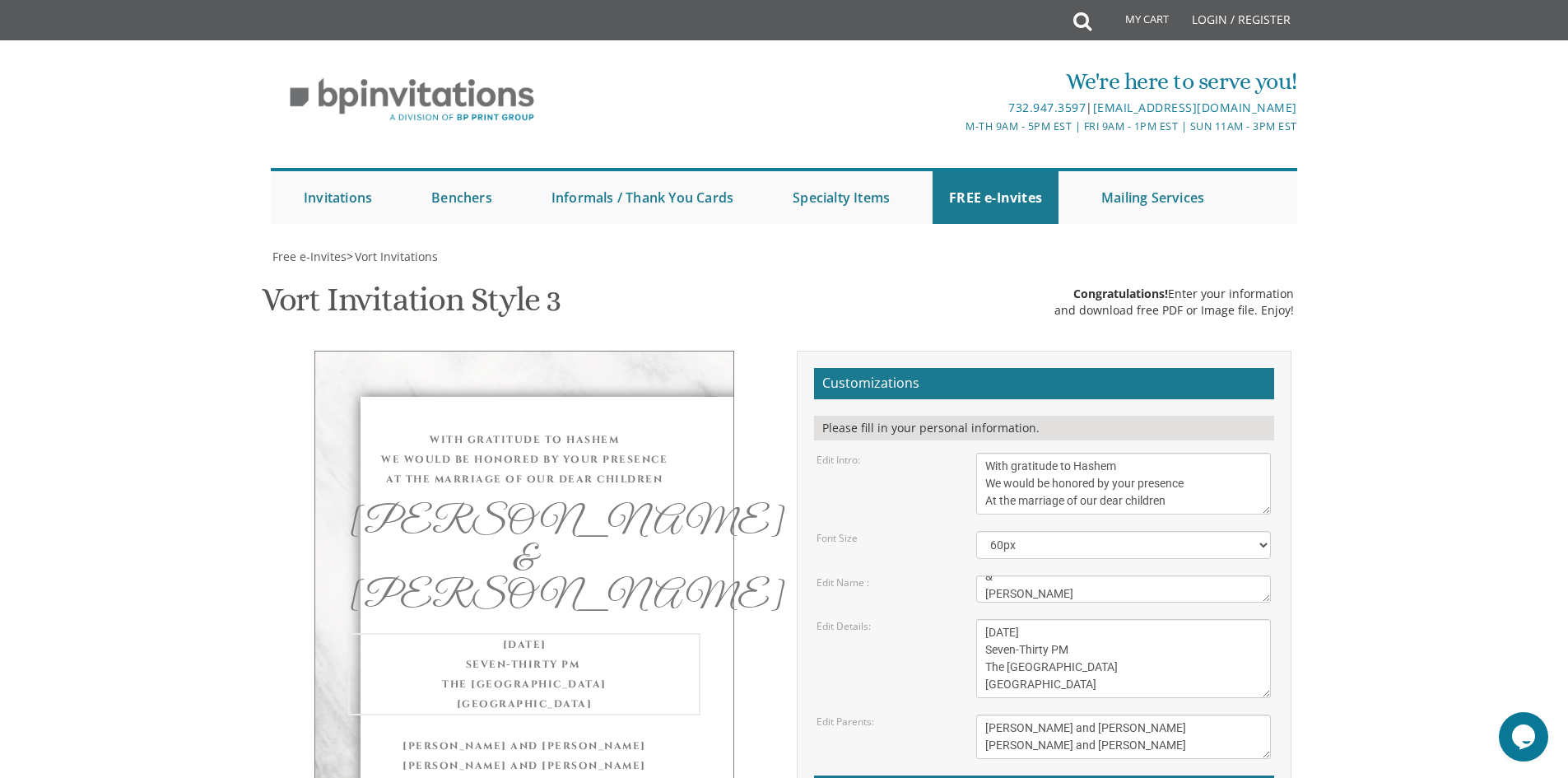
click at [1107, 728] on textarea "[PERSON_NAME] and [PERSON_NAME] [PERSON_NAME] and [PERSON_NAME]" at bounding box center [1123, 737] width 295 height 44
drag, startPoint x: 1127, startPoint y: 753, endPoint x: 973, endPoint y: 750, distance: 154.0
click at [1221, 715] on textarea "Mendy and Leah Klein Dovid and Rena Friedman" at bounding box center [1123, 737] width 295 height 44
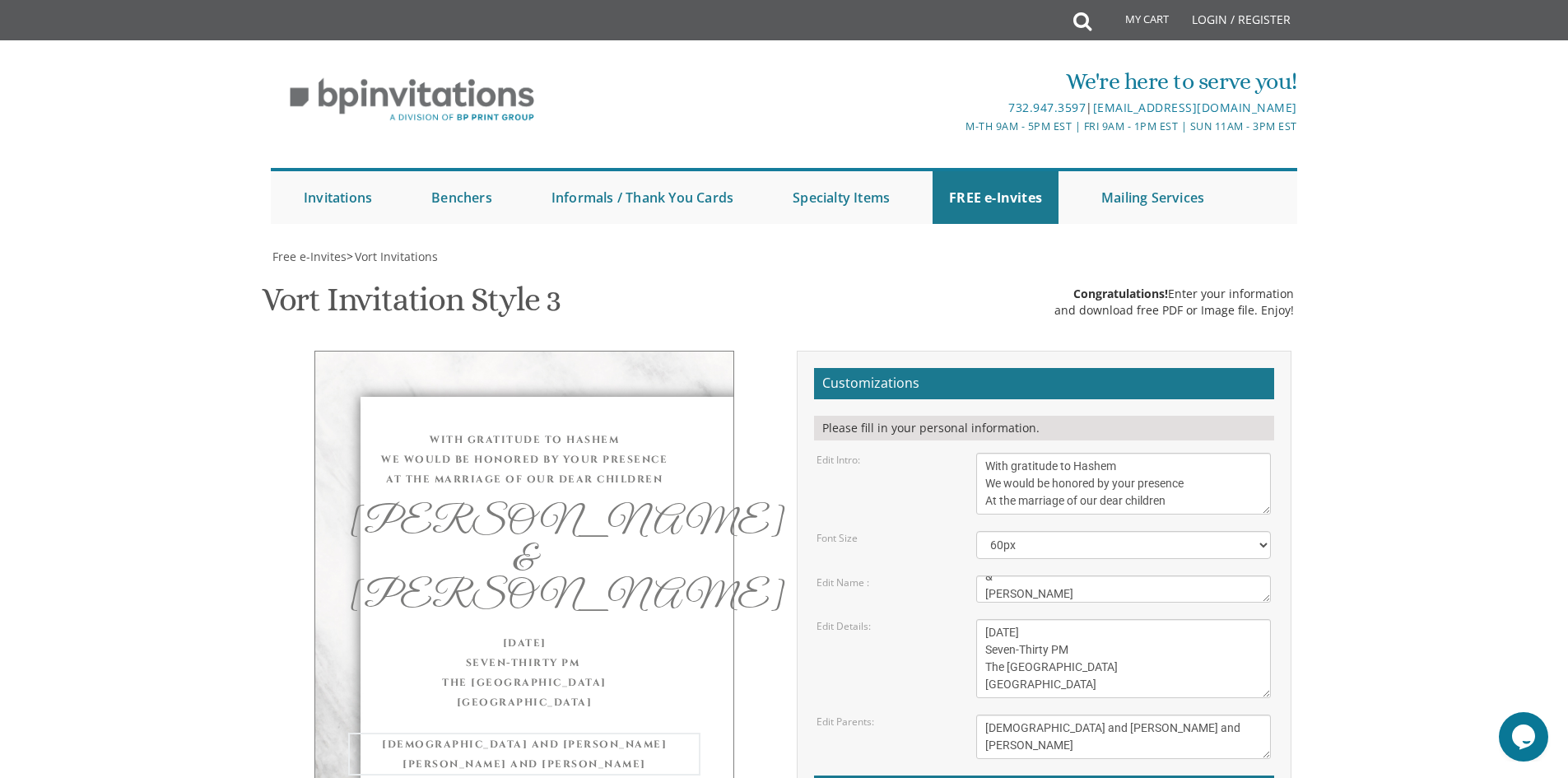
type textarea "Rabbi and Mrs. Avrohom Shlome Katz Rabbi and Mrs. Ephraim Schwartz"
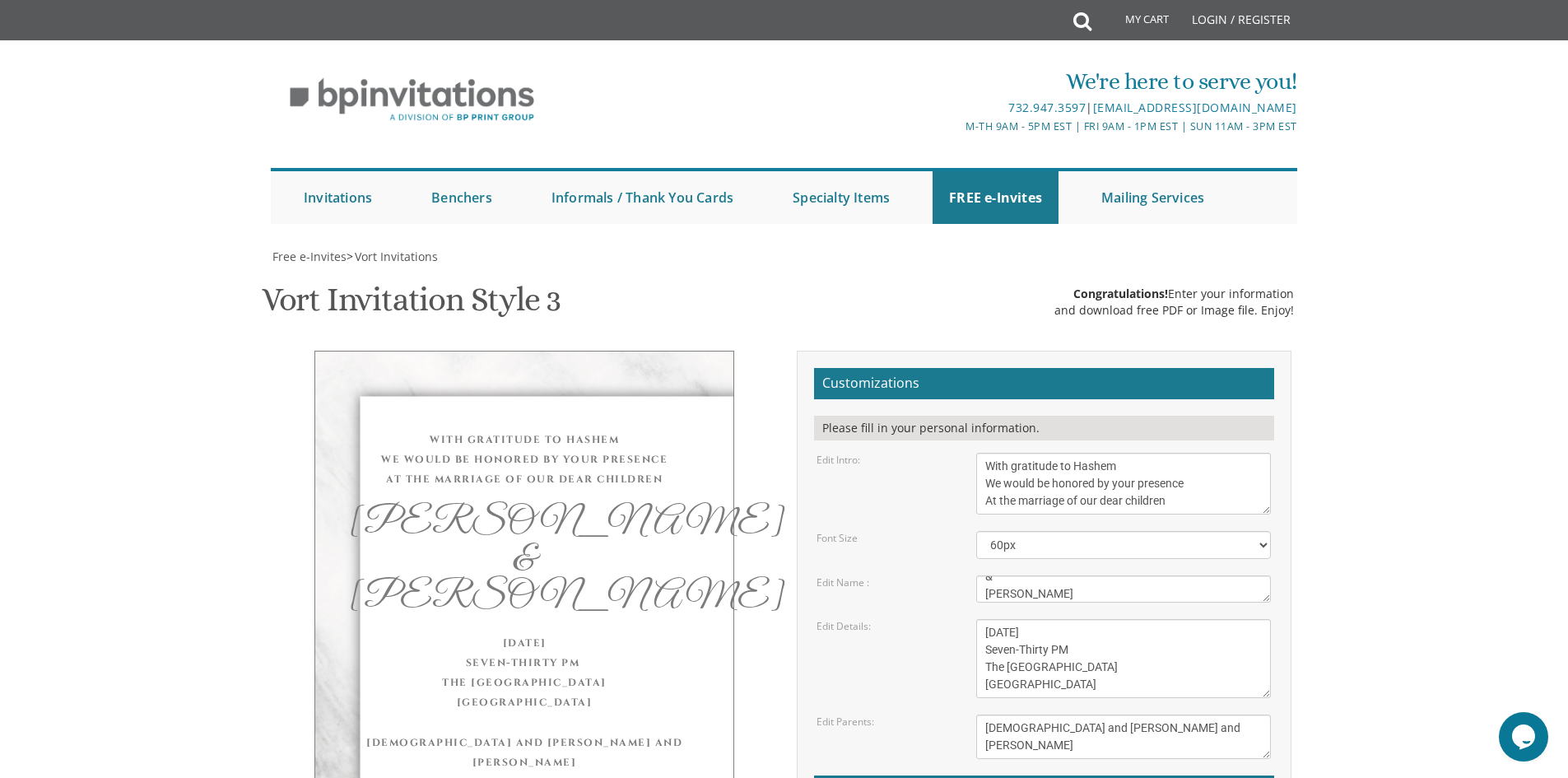
type input "ebs1665@gmail.com"
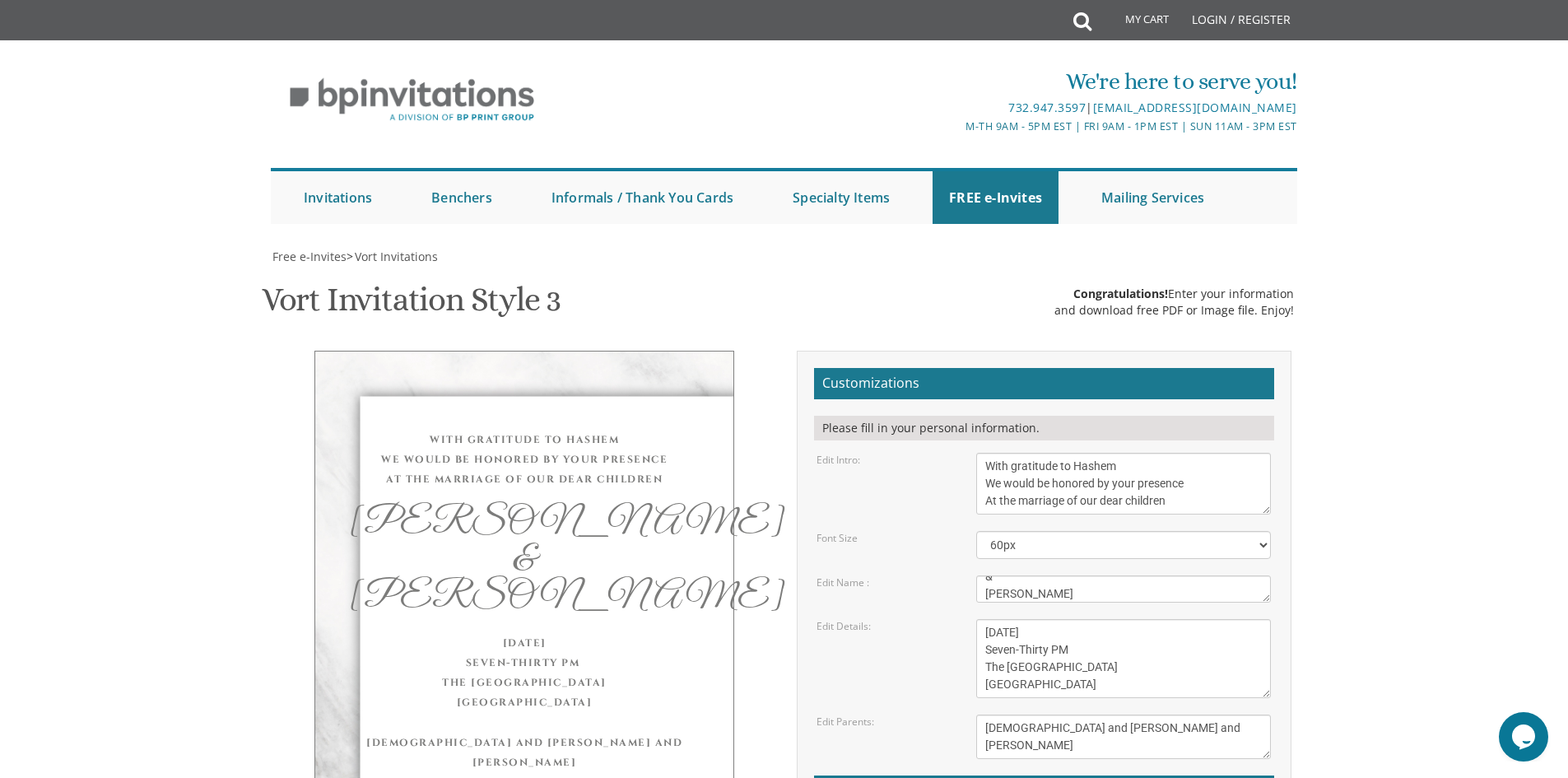
scroll to position [99, 0]
